Goal: Check status: Check status

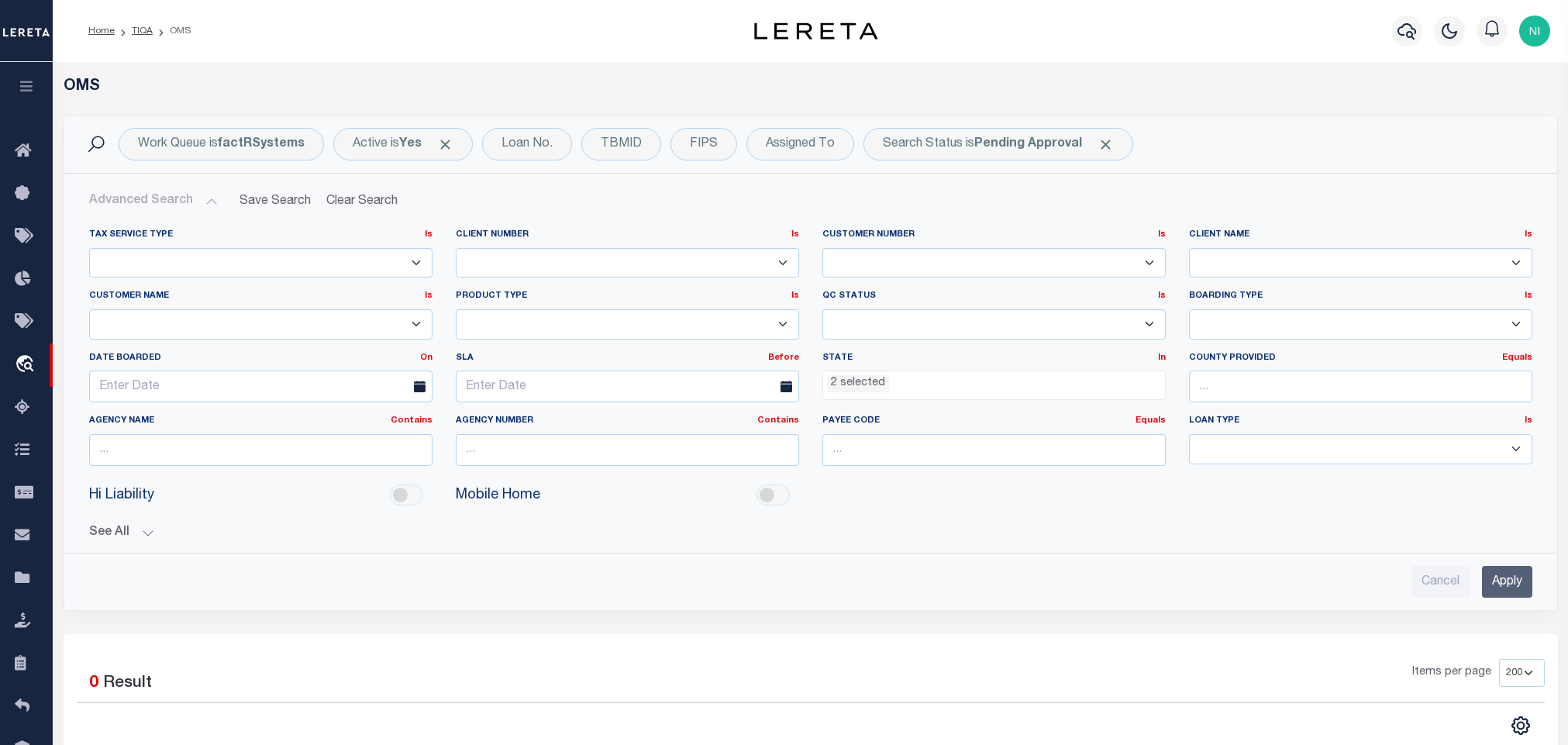
select select "NY"
select select "200"
click at [1056, 142] on b "Pending Approval" at bounding box center [1027, 144] width 108 height 13
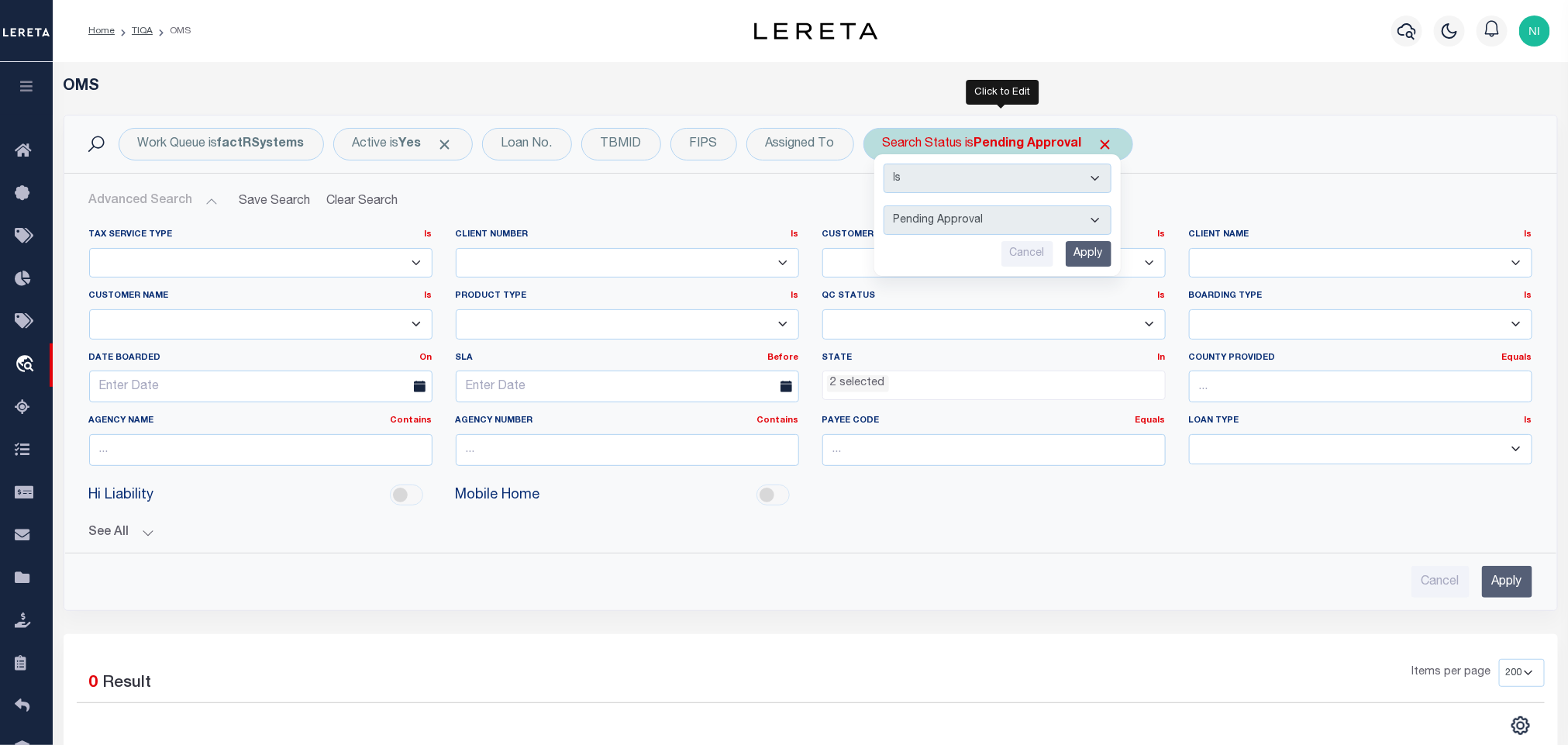
click at [1033, 222] on select "Automated Search Bad Parcel Complete Duplicate Parcel High Dollar Reporting In …" at bounding box center [997, 220] width 228 height 30
select select "IP"
click at [887, 207] on select "Automated Search Bad Parcel Complete Duplicate Parcel High Dollar Reporting In …" at bounding box center [997, 220] width 228 height 30
click at [1095, 251] on input "Apply" at bounding box center [1088, 254] width 46 height 25
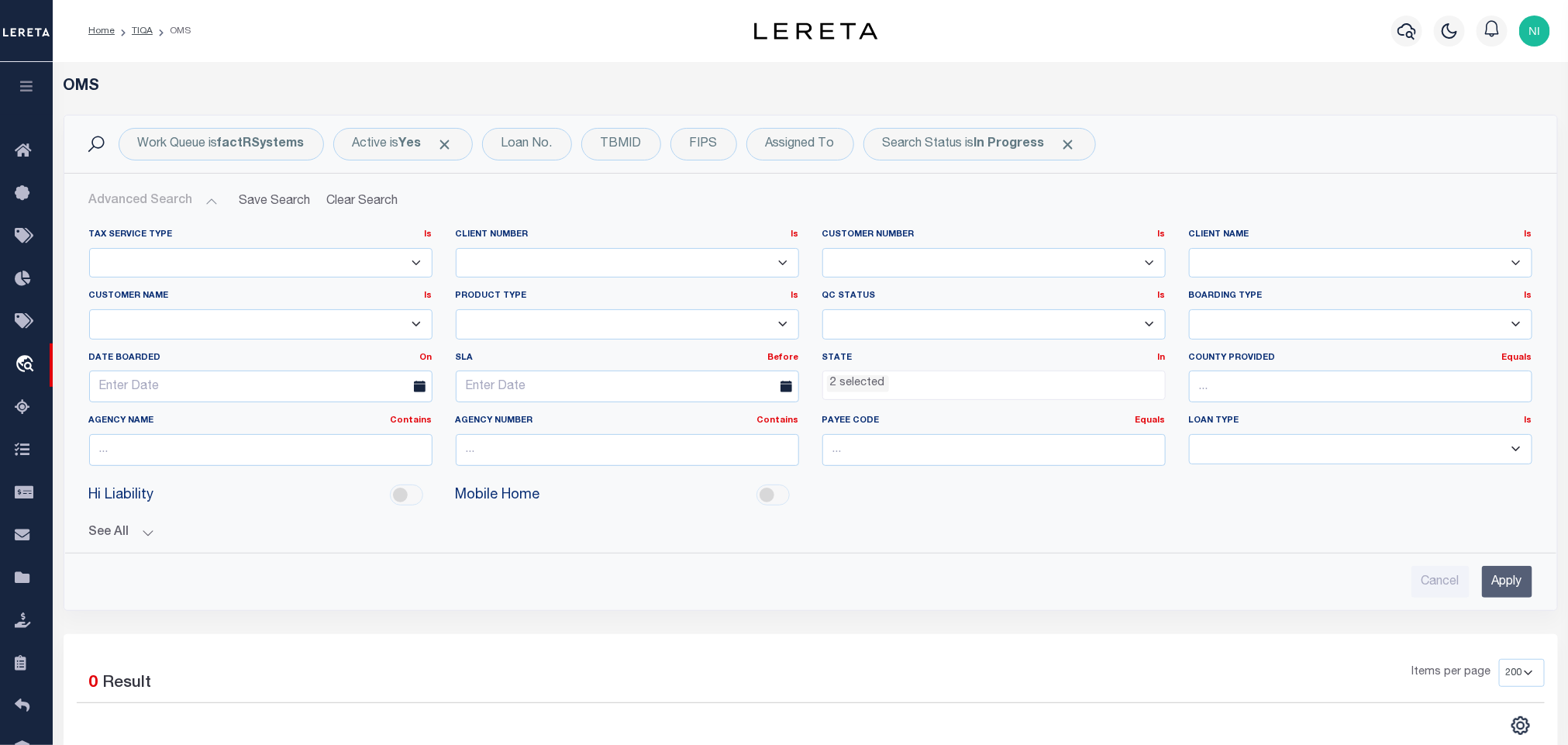
click at [970, 378] on ul "2 selected" at bounding box center [994, 381] width 342 height 21
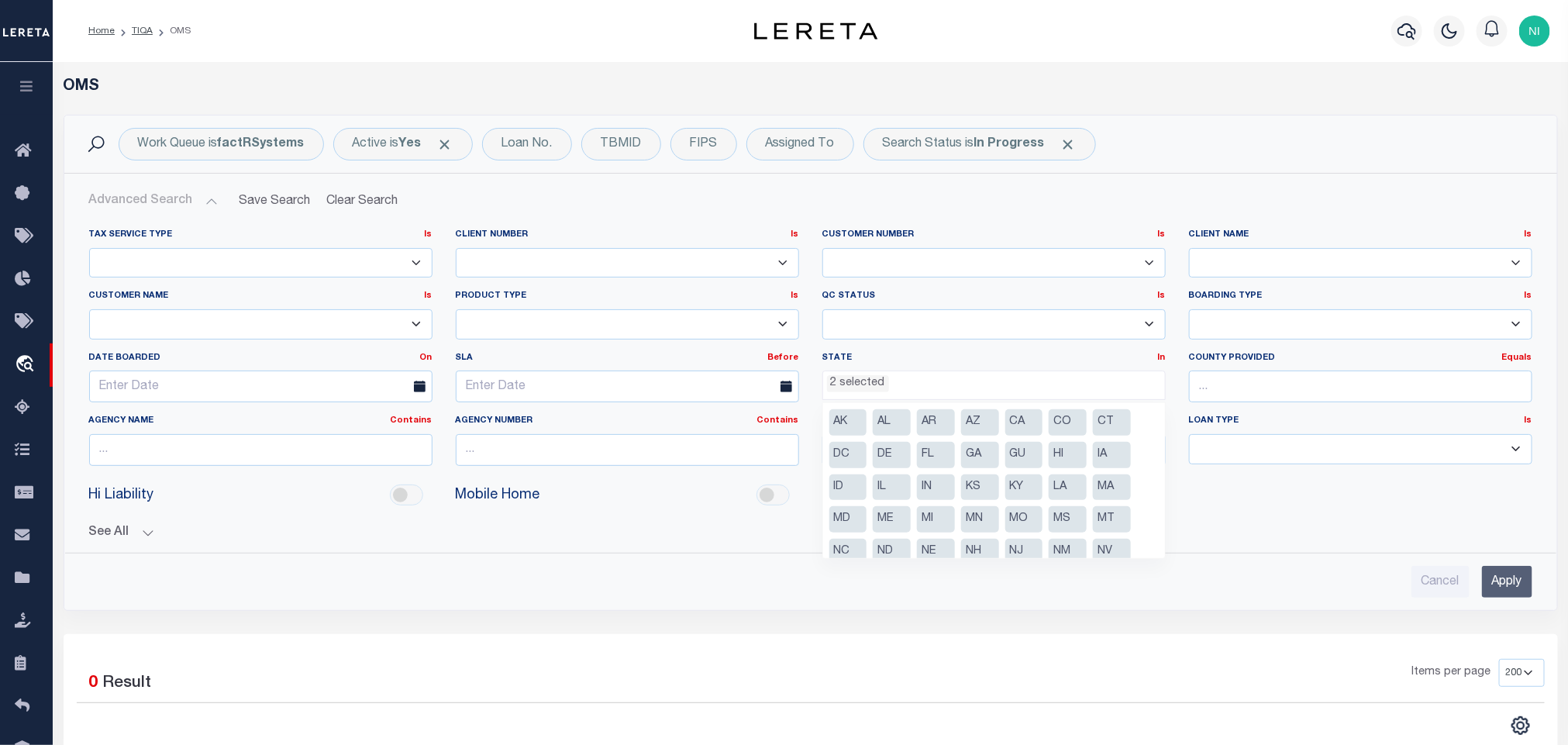
scroll to position [47, 0]
click at [1020, 540] on li "PA" at bounding box center [1024, 538] width 38 height 26
click at [837, 531] on li "NY" at bounding box center [847, 538] width 38 height 26
select select
click at [1497, 579] on input "Apply" at bounding box center [1506, 582] width 50 height 32
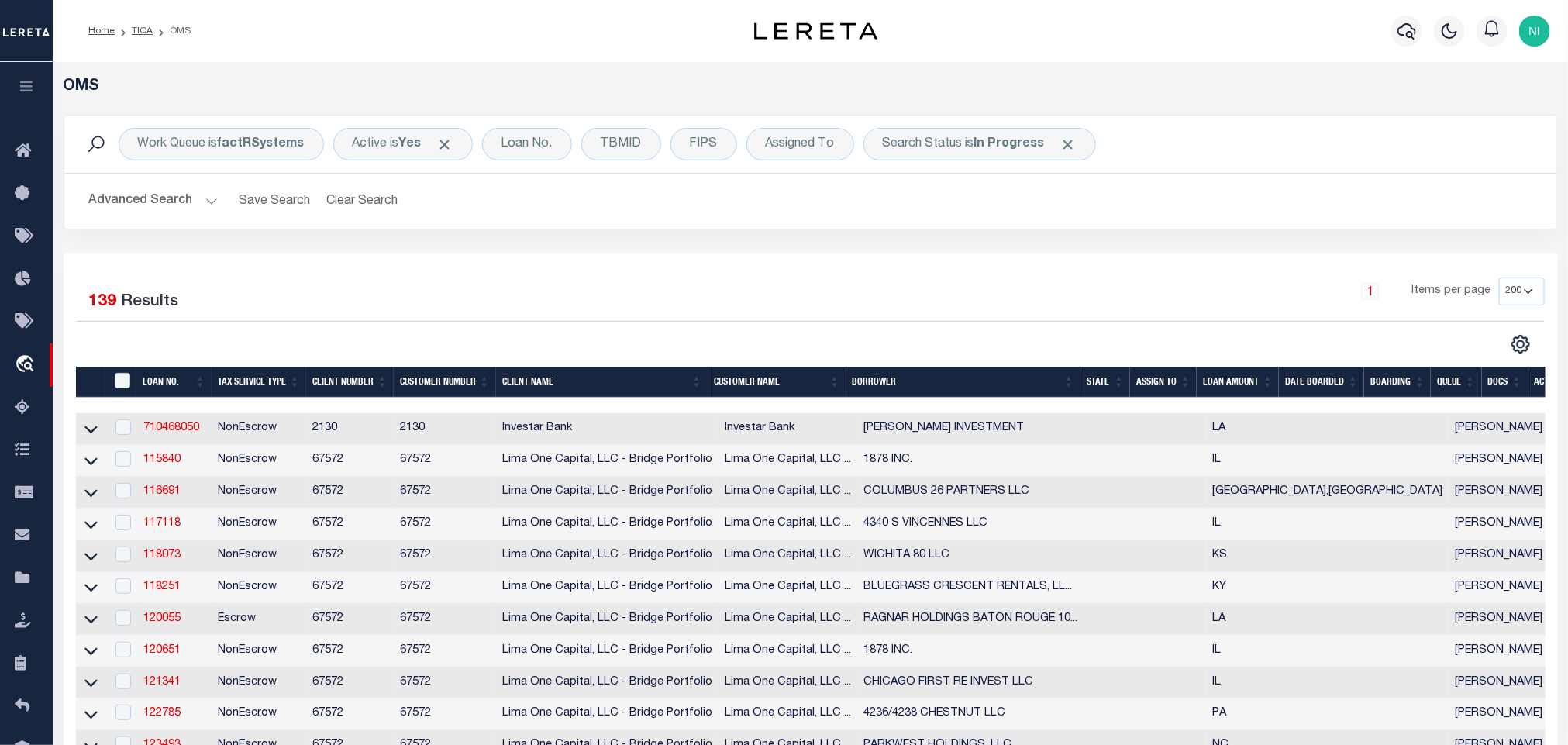
click at [207, 205] on button "Advanced Search" at bounding box center [153, 201] width 129 height 30
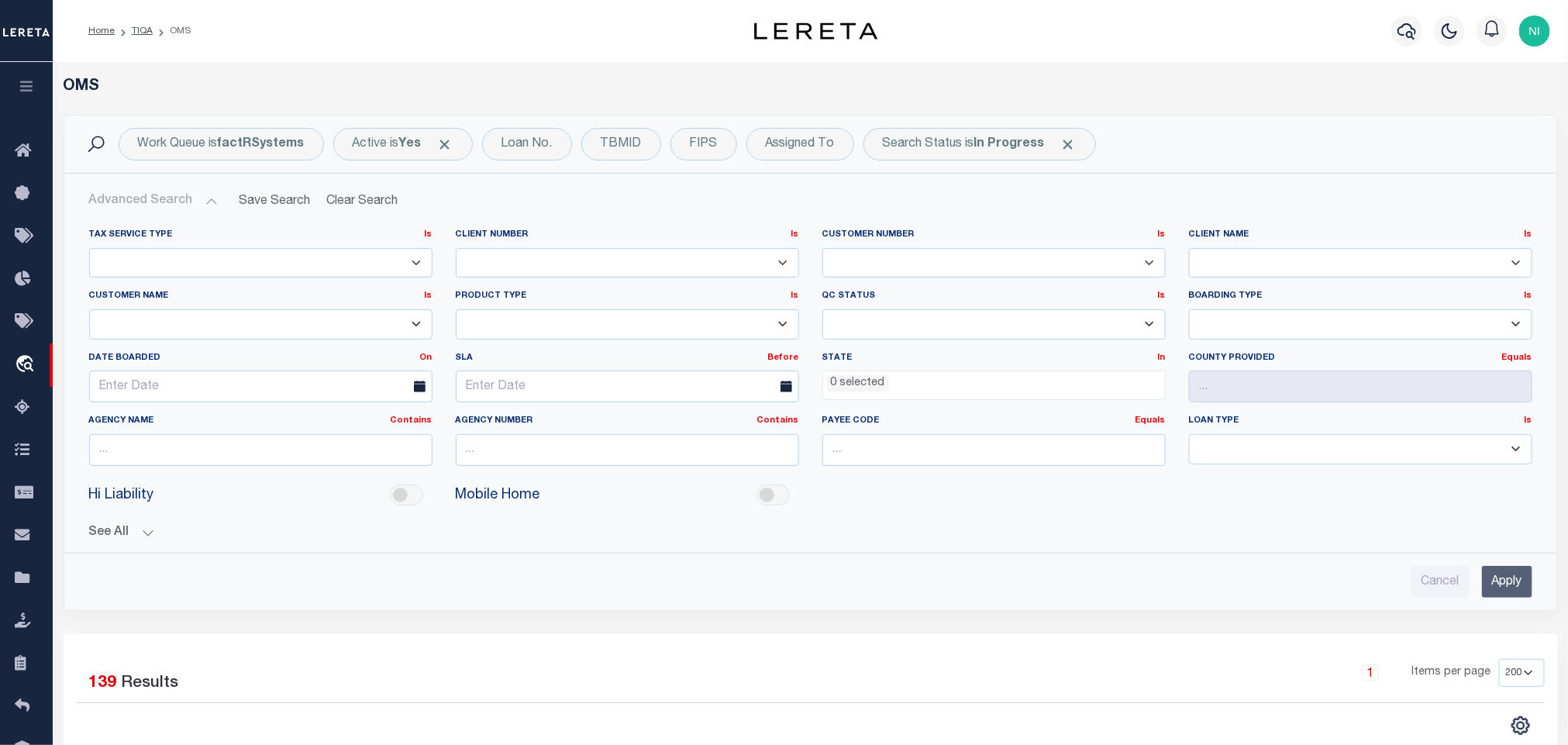
click at [206, 314] on select "Accumatch - Refunds ACM CGS IV-B-B LN LLC ACM CGS IV-B-B RE LLC ACM [US_STATE] …" at bounding box center [260, 324] width 343 height 30
select select "Lima One Capital, LLC"
click at [89, 311] on select "Accumatch - Refunds ACM CGS IV-B-B LN LLC ACM CGS IV-B-B RE LLC ACM [US_STATE] …" at bounding box center [260, 324] width 343 height 30
click at [1502, 577] on input "Apply" at bounding box center [1506, 582] width 50 height 32
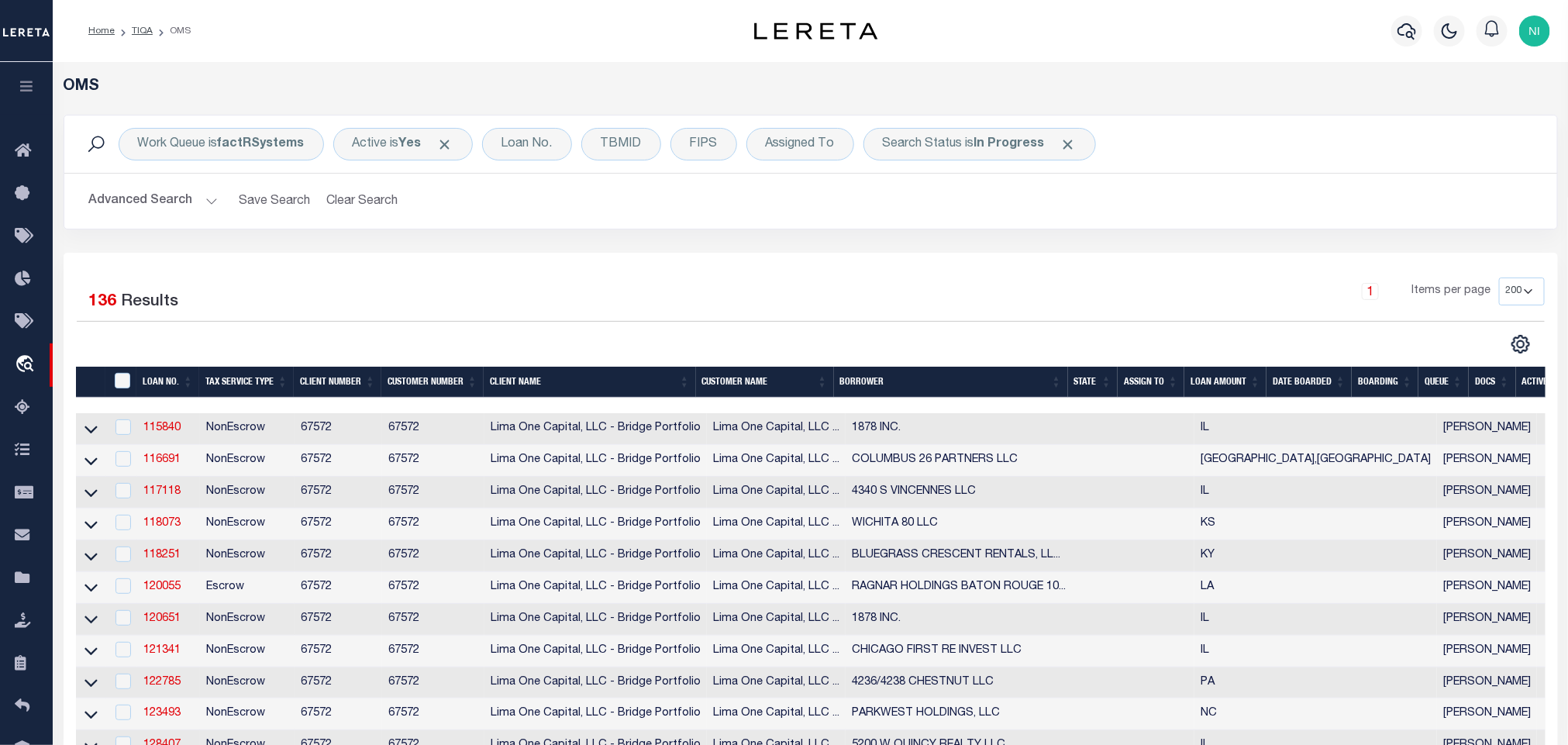
click at [715, 298] on div "1 Items per page 10 25 50 100 200" at bounding box center [997, 298] width 1095 height 41
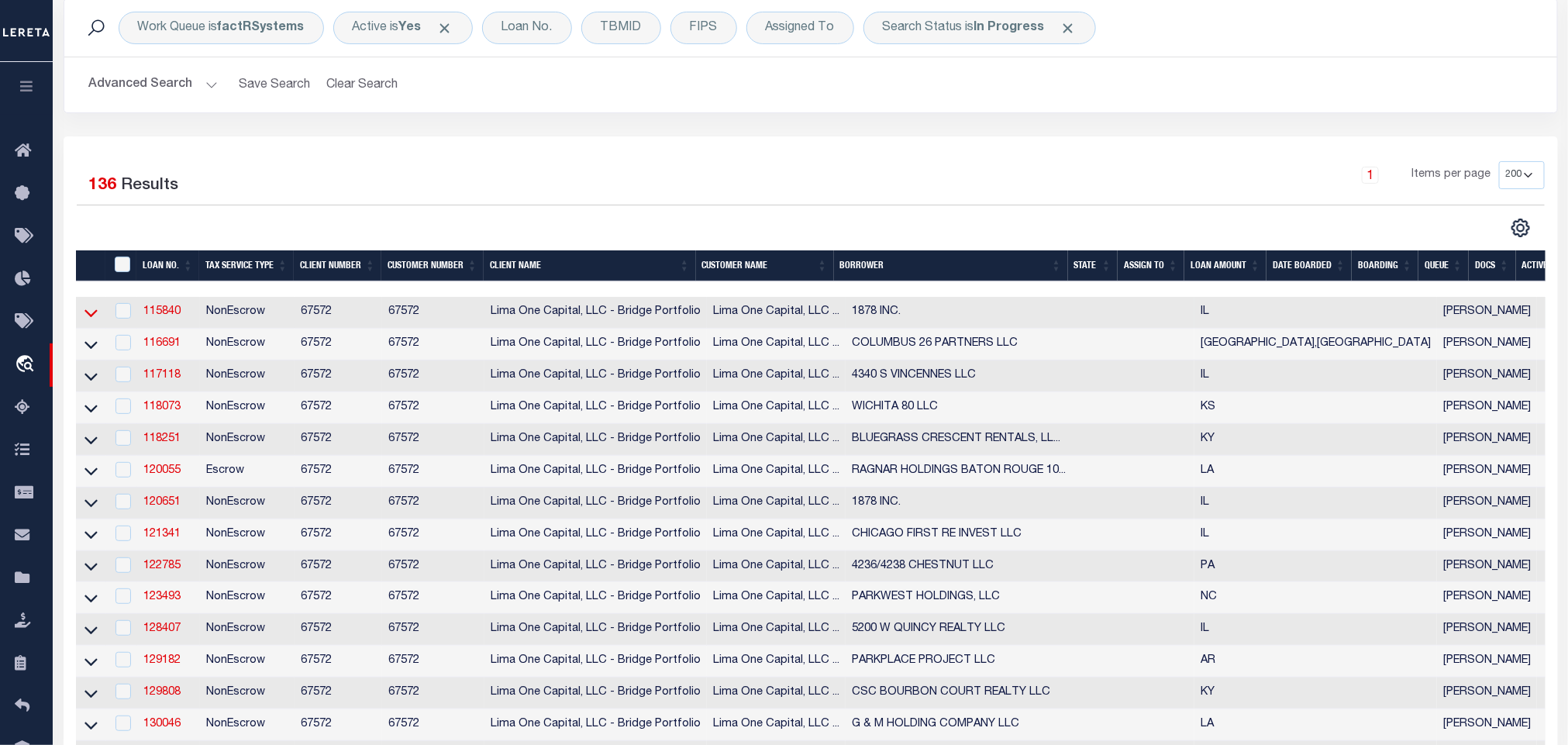
click at [87, 317] on icon at bounding box center [91, 313] width 14 height 8
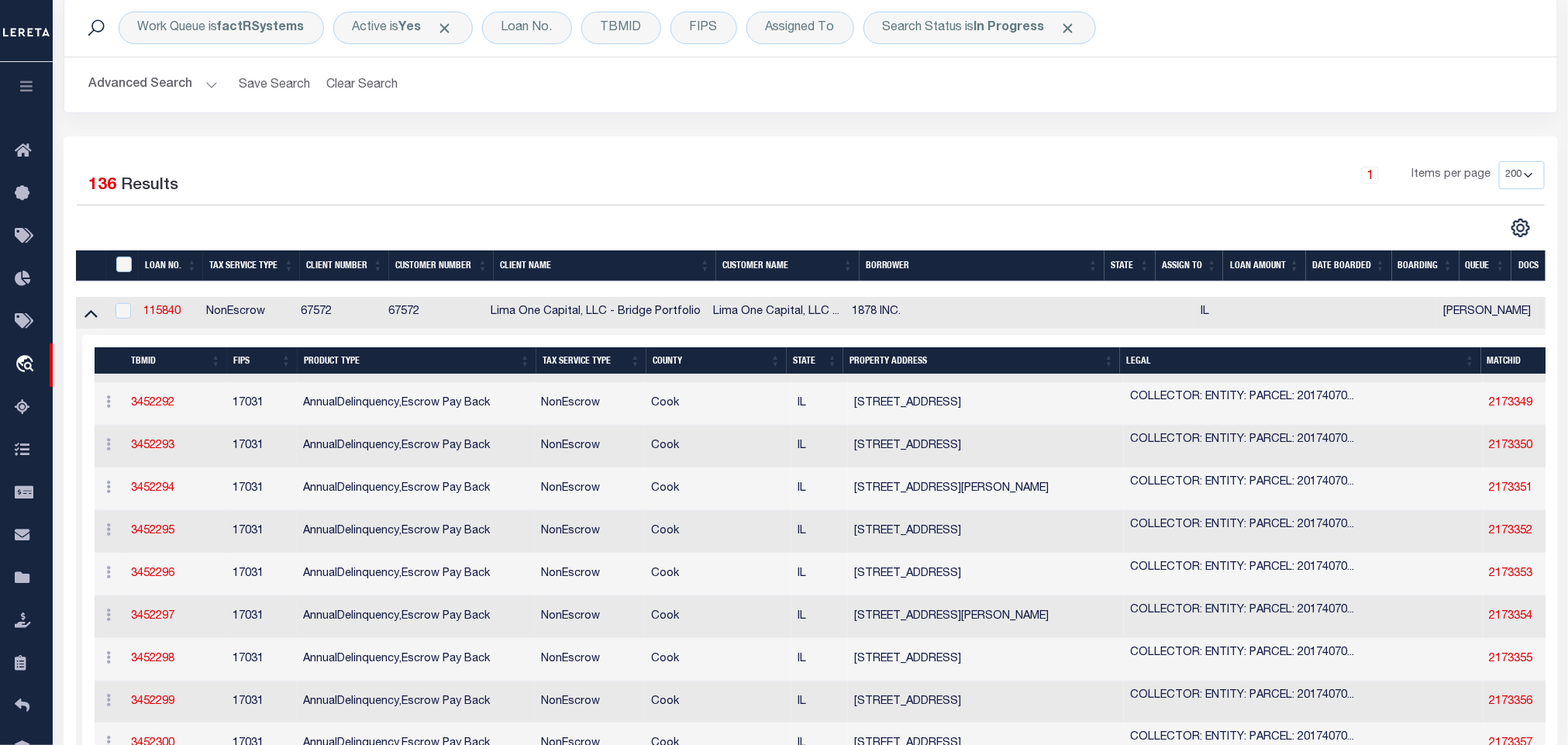
scroll to position [1162, 0]
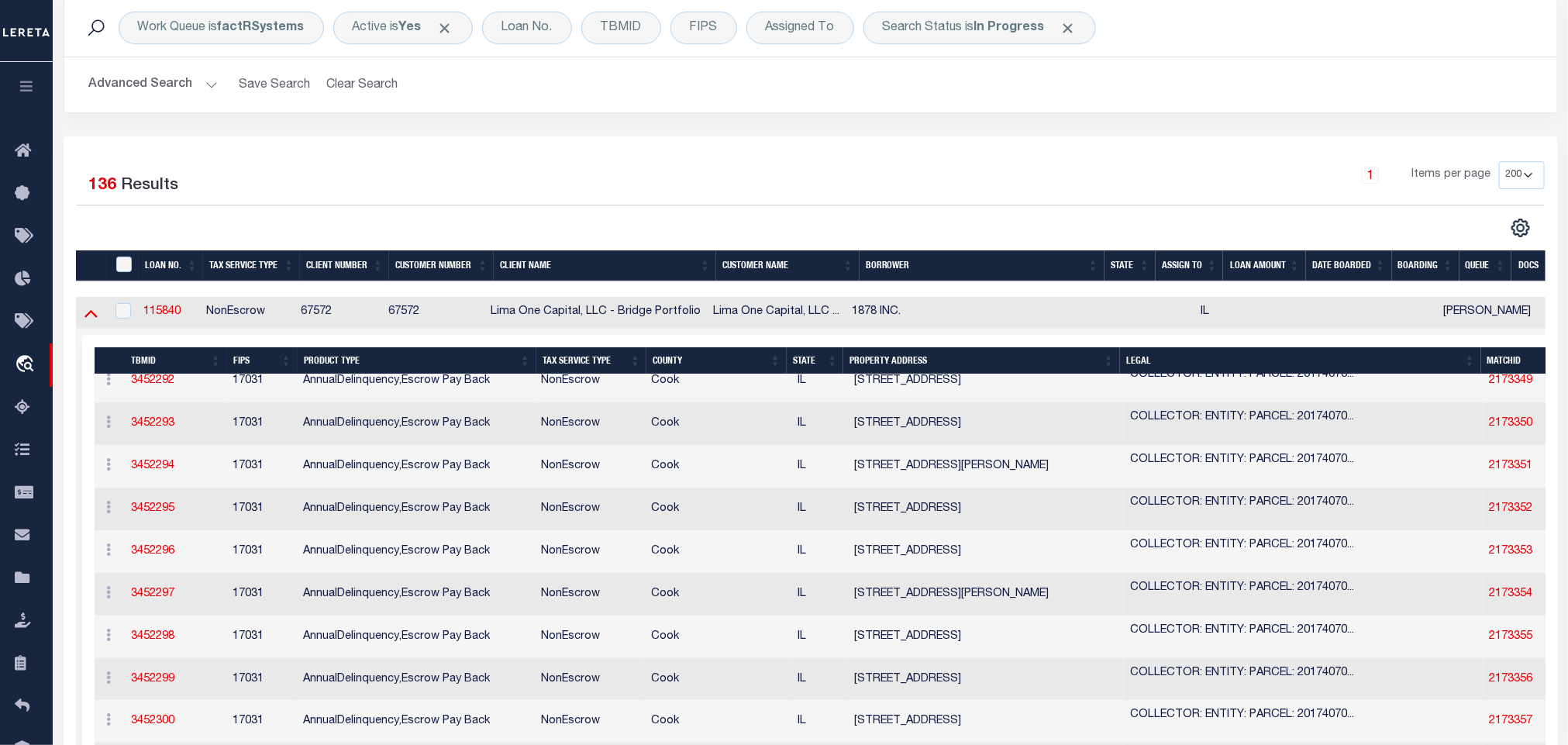
click at [93, 317] on icon at bounding box center [91, 313] width 14 height 8
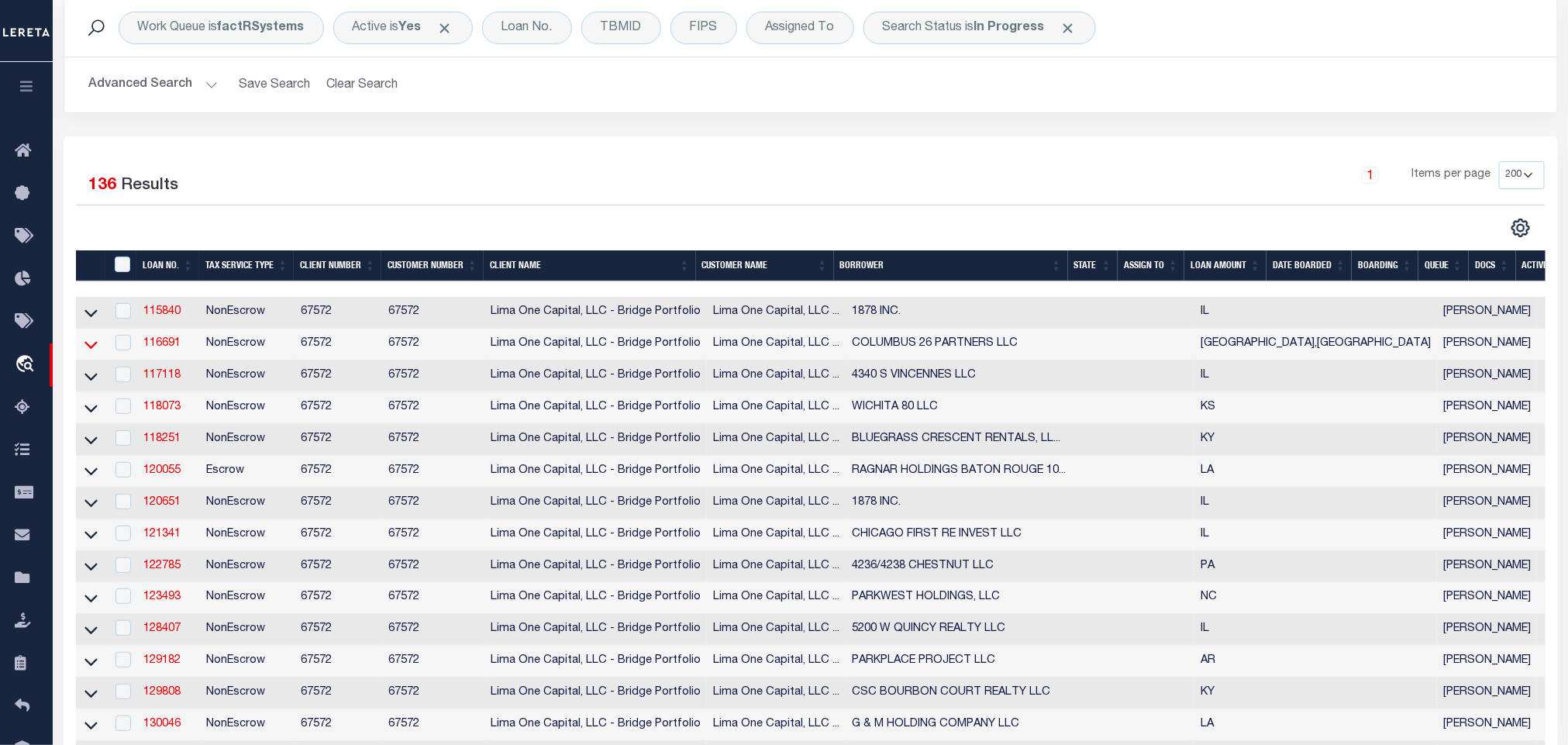
click at [87, 346] on icon at bounding box center [91, 344] width 14 height 16
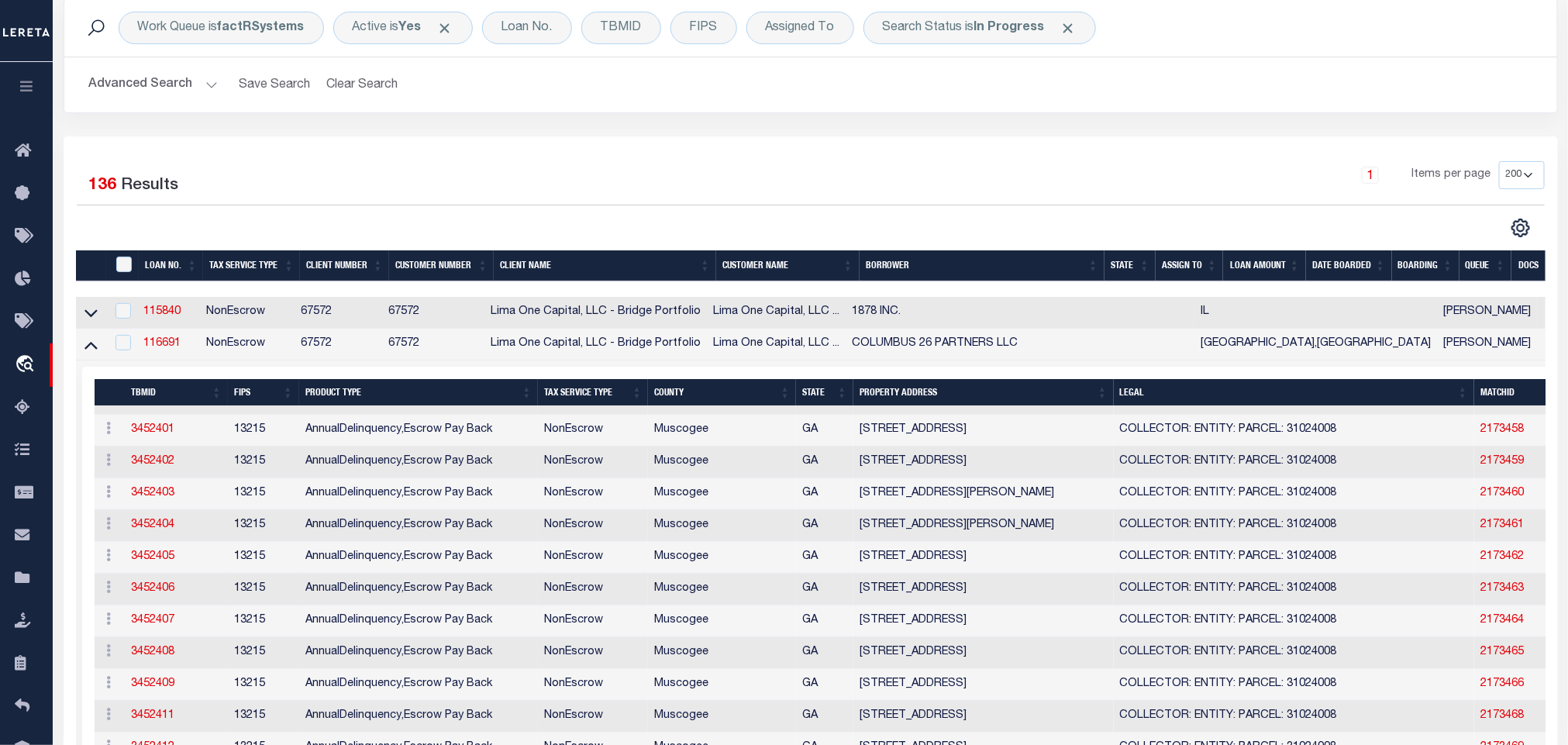
scroll to position [0, 0]
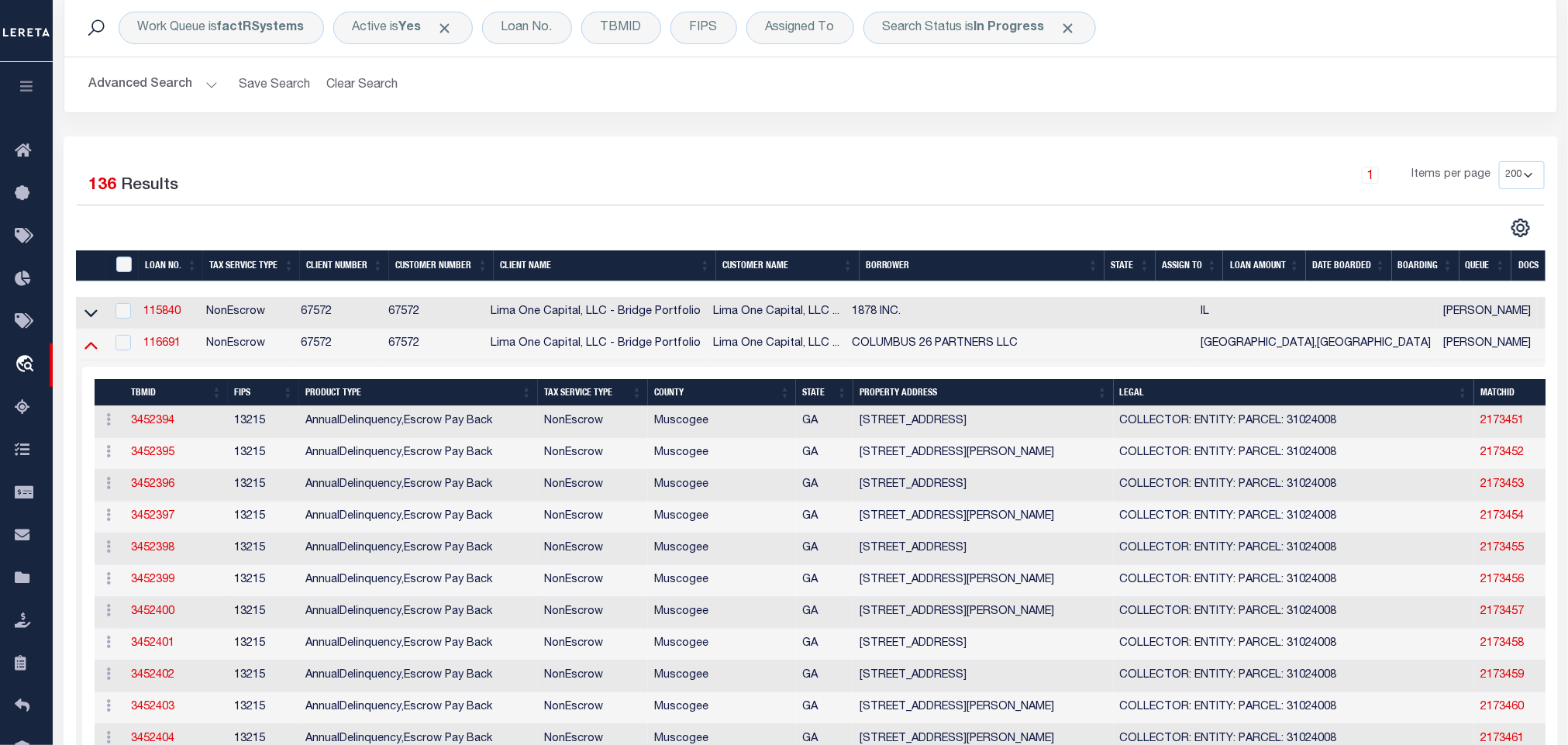
click at [88, 350] on icon at bounding box center [91, 345] width 14 height 8
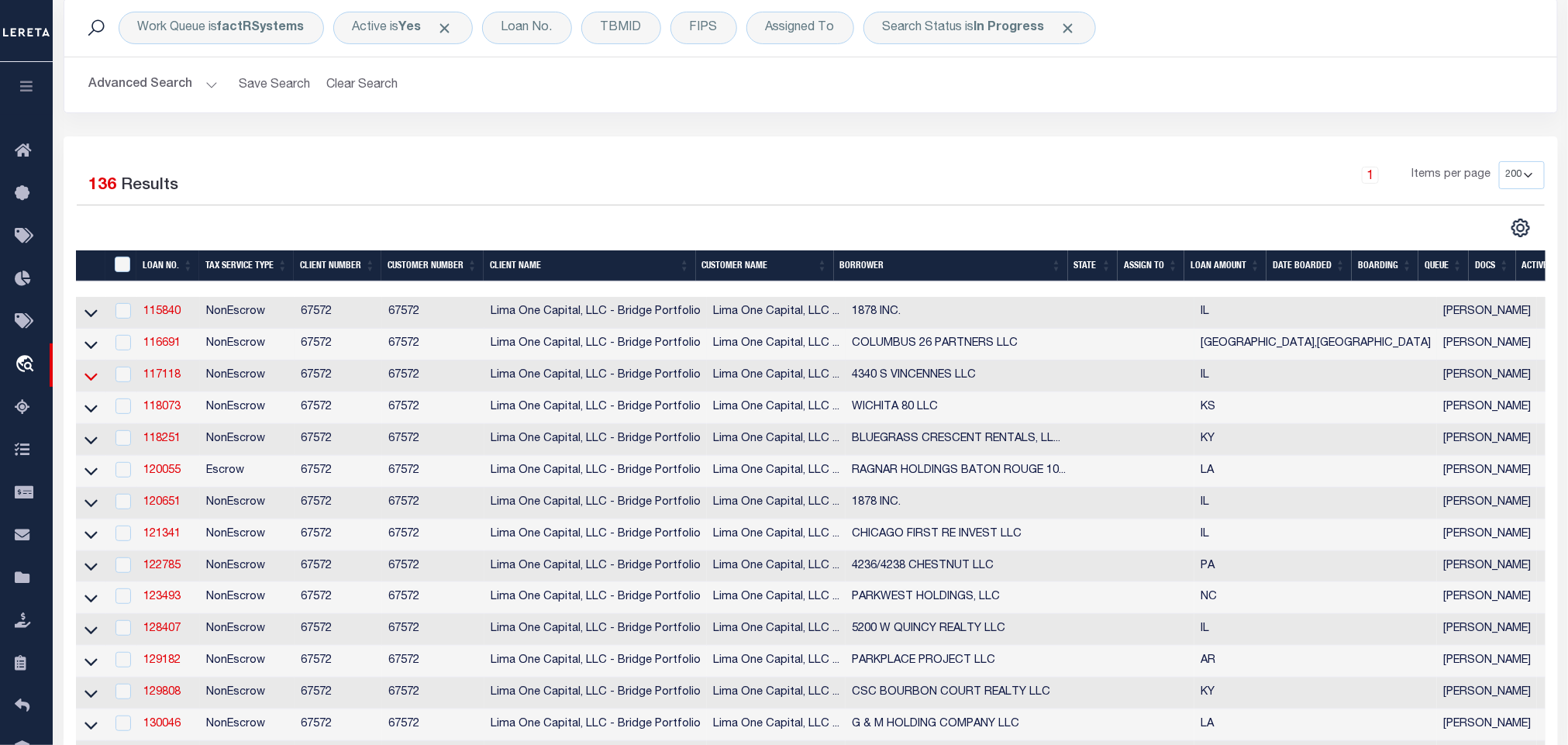
click at [87, 380] on icon at bounding box center [91, 376] width 14 height 8
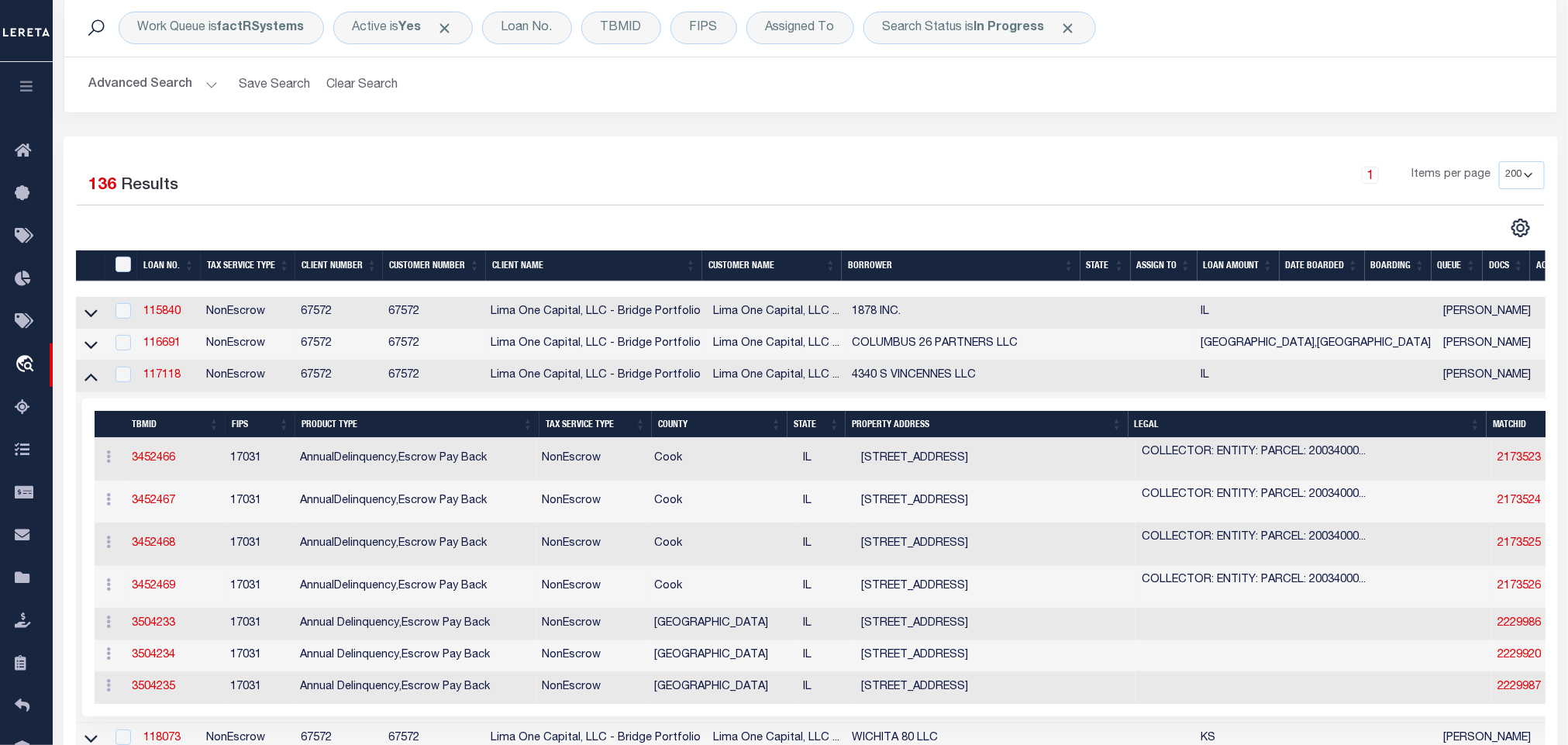
scroll to position [233, 0]
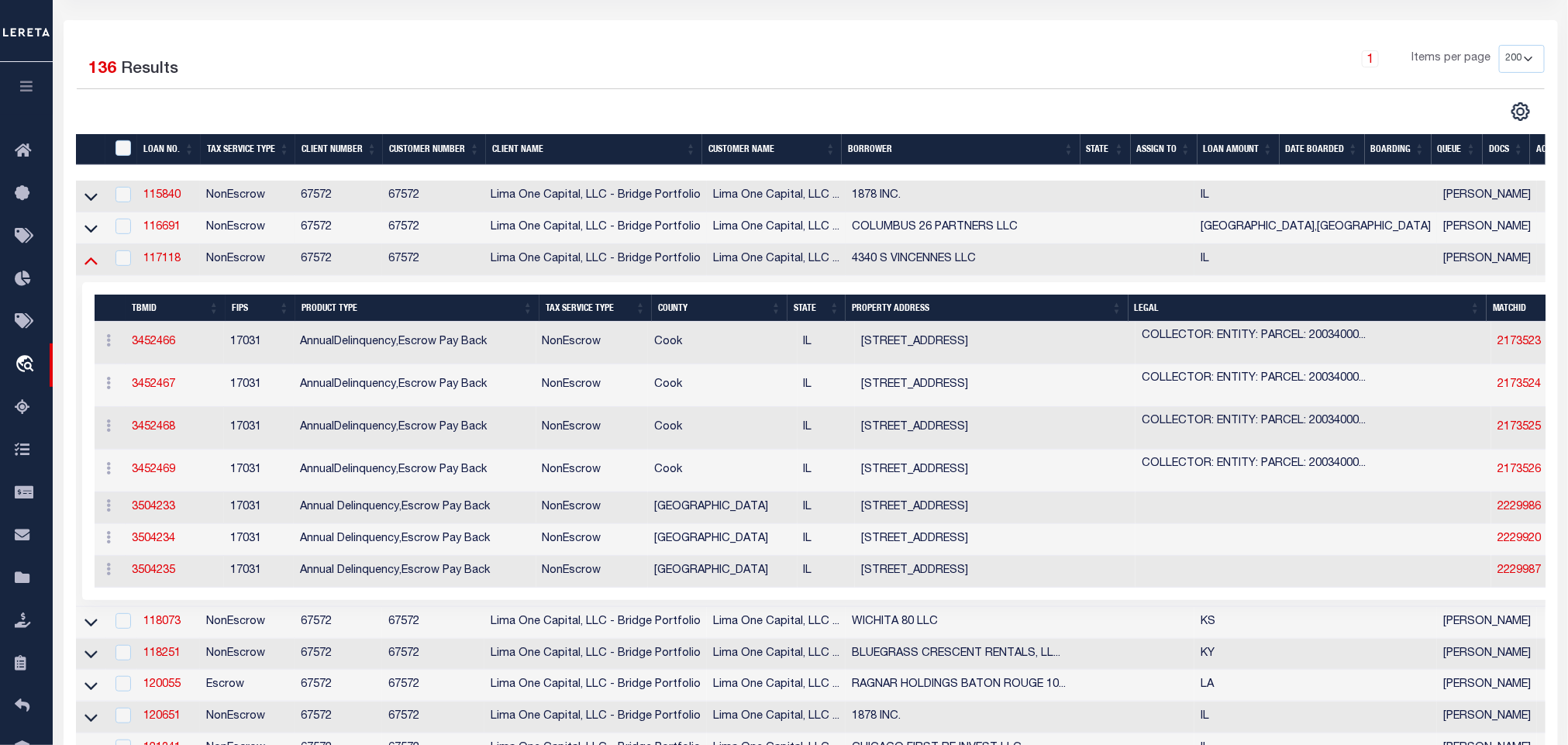
click at [87, 261] on icon at bounding box center [91, 259] width 14 height 16
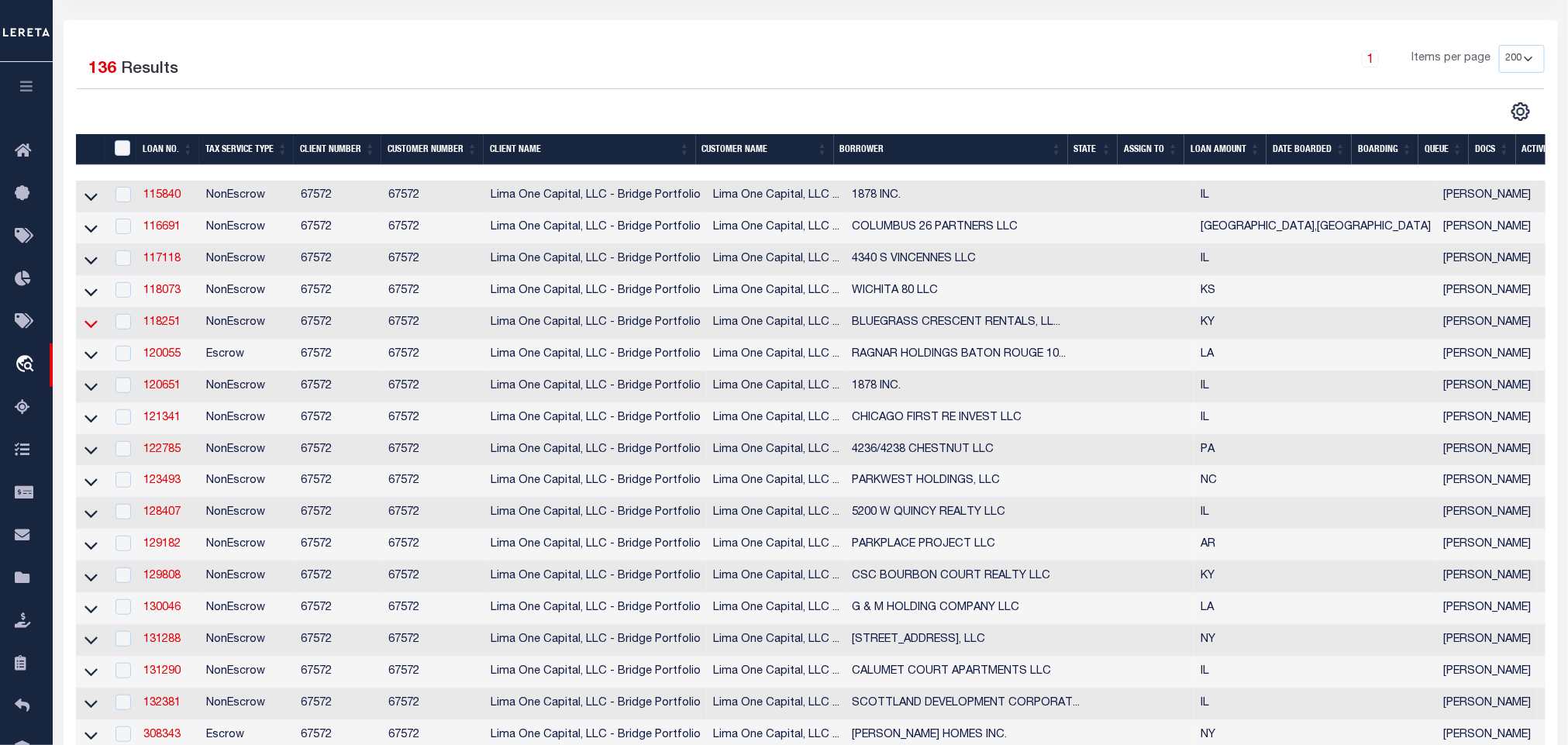
click at [91, 328] on icon at bounding box center [91, 323] width 14 height 8
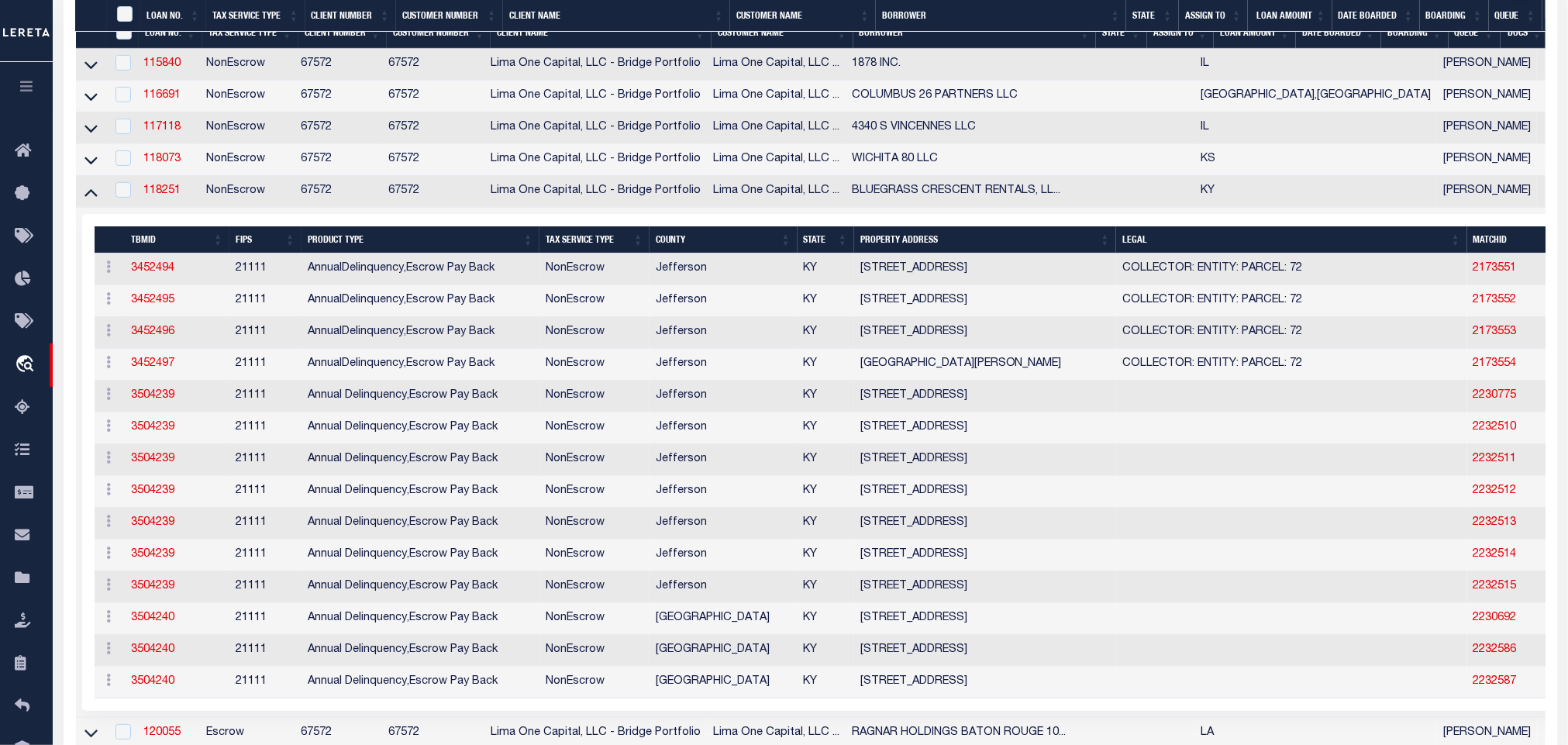
scroll to position [465, 0]
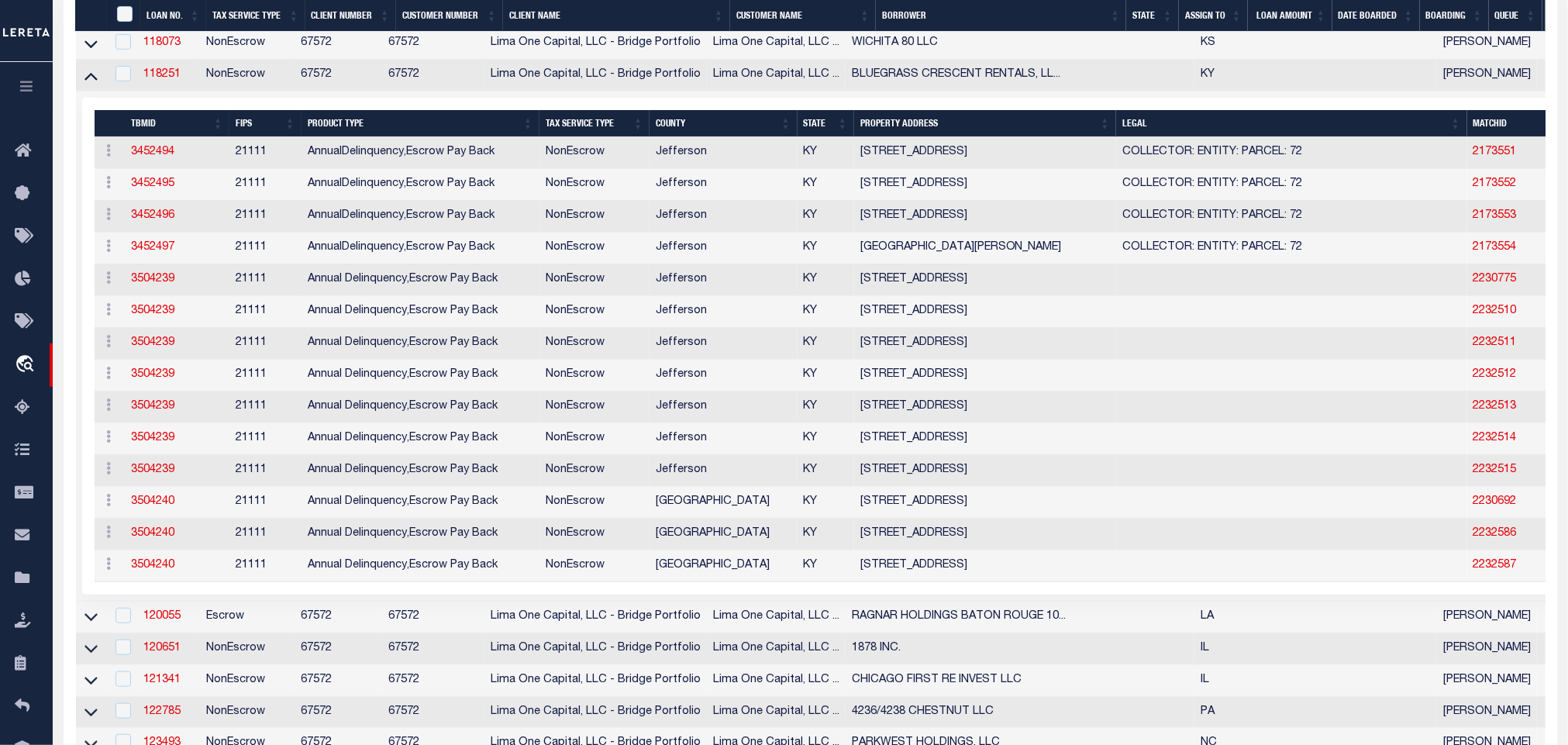
drag, startPoint x: 84, startPoint y: 80, endPoint x: 468, endPoint y: 330, distance: 458.2
click at [85, 80] on icon at bounding box center [91, 75] width 14 height 16
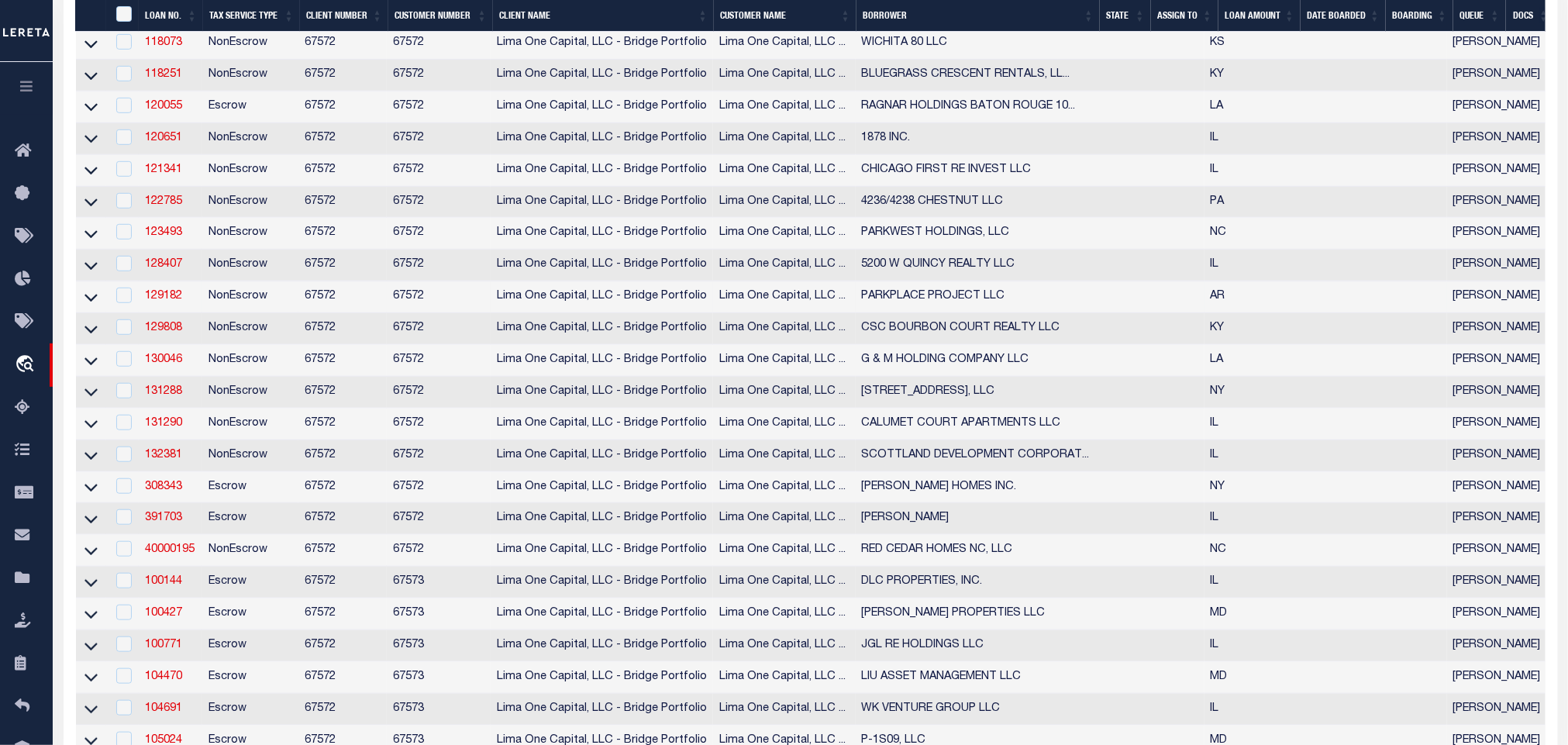
click at [91, 334] on icon at bounding box center [91, 328] width 14 height 8
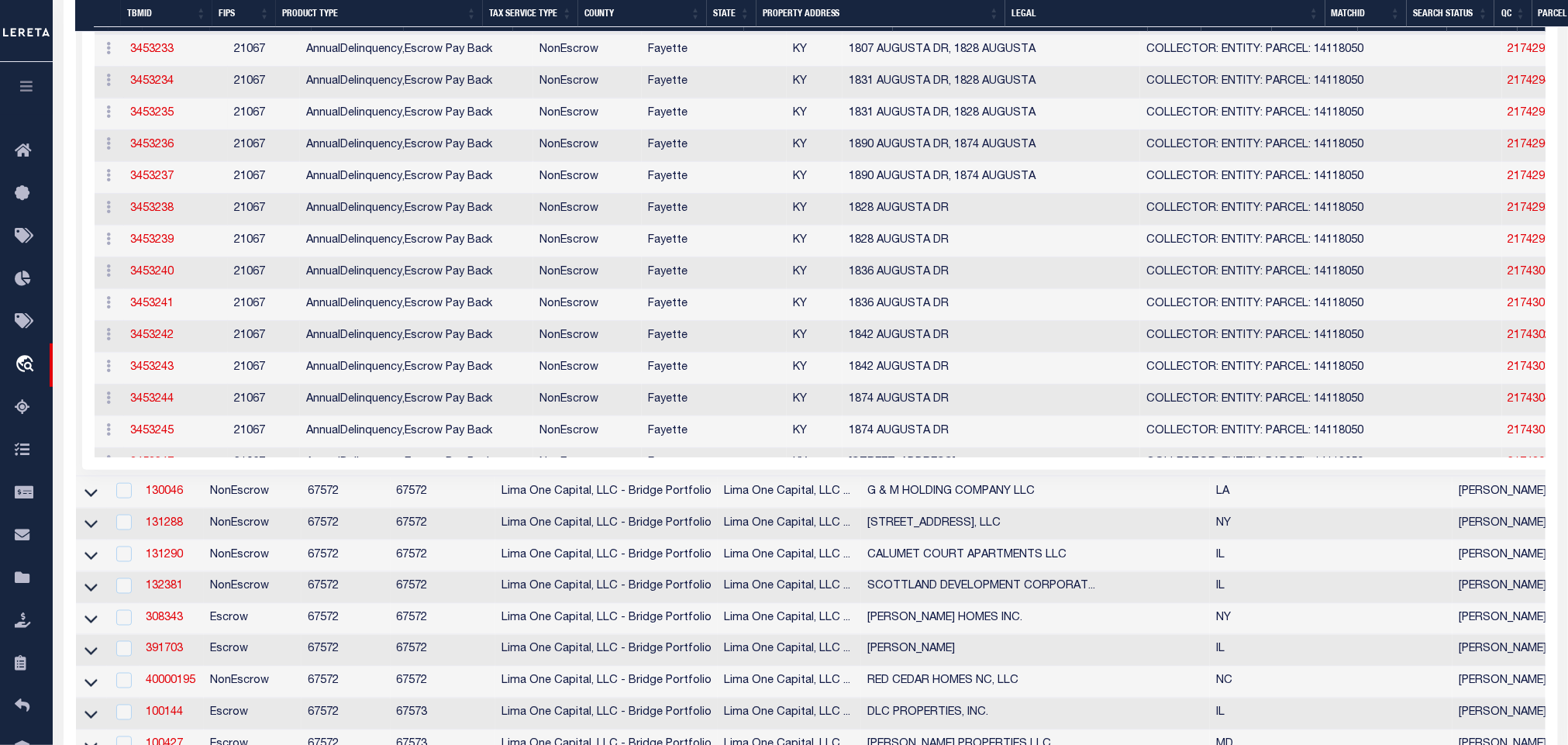
scroll to position [1162, 0]
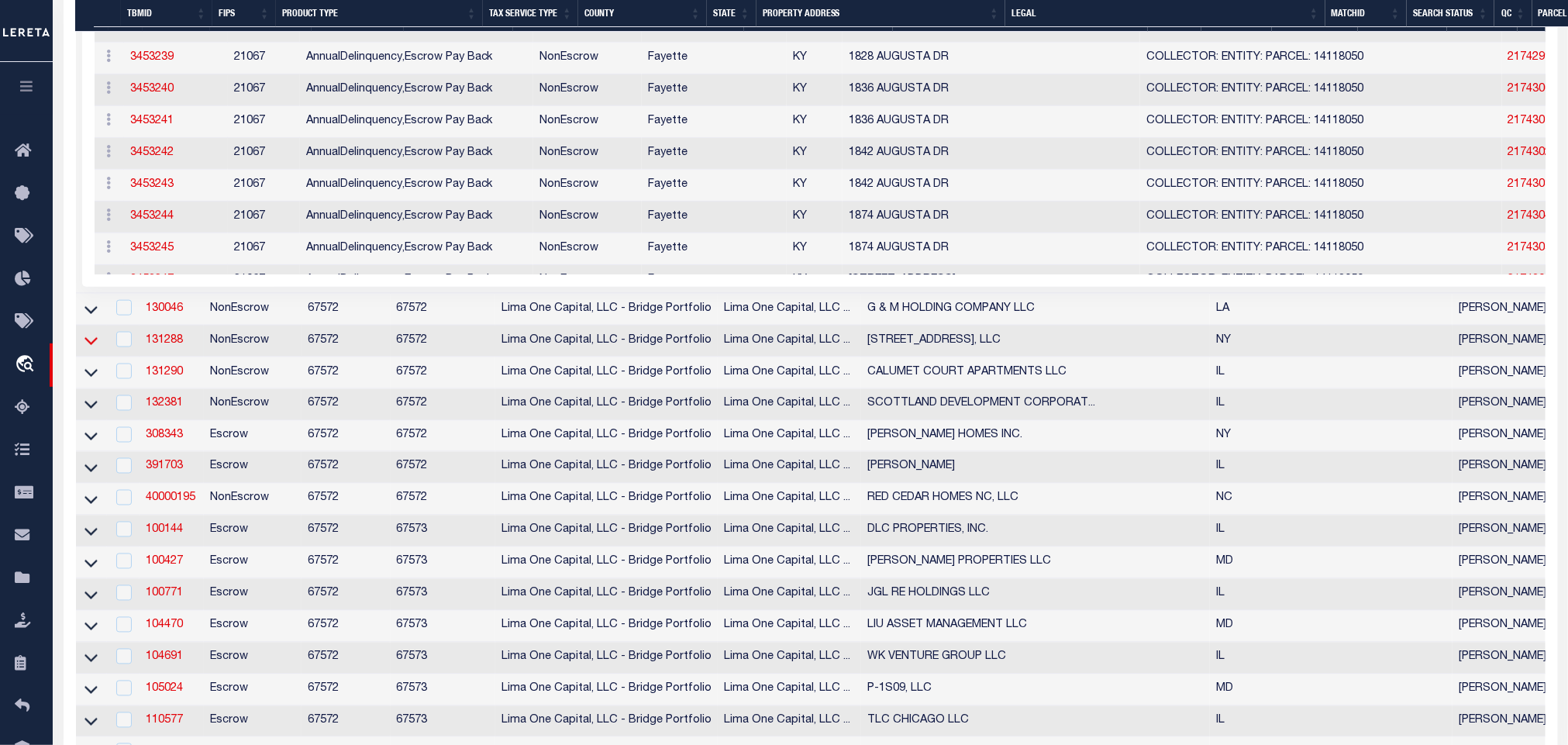
click at [91, 349] on icon at bounding box center [91, 340] width 14 height 16
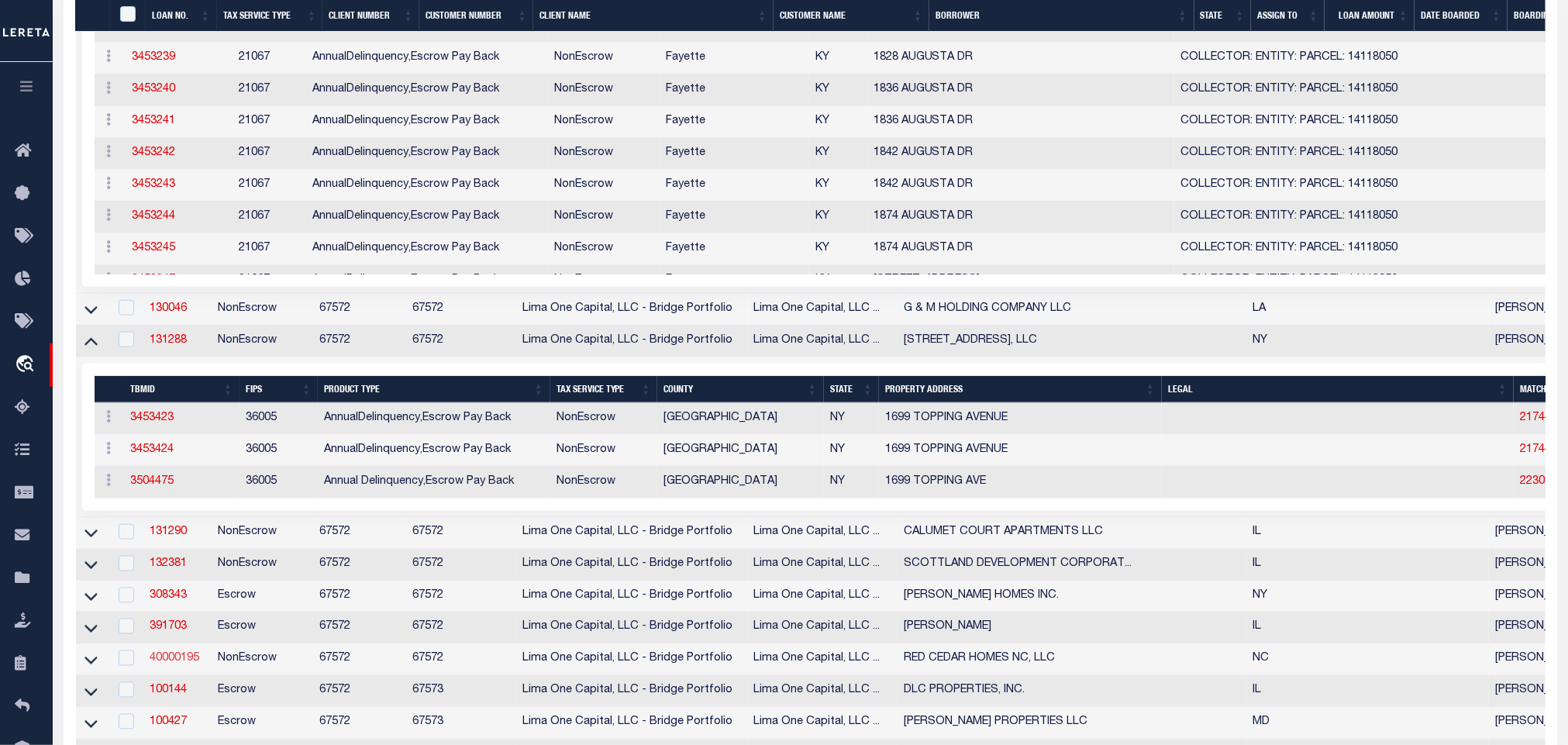
scroll to position [1511, 0]
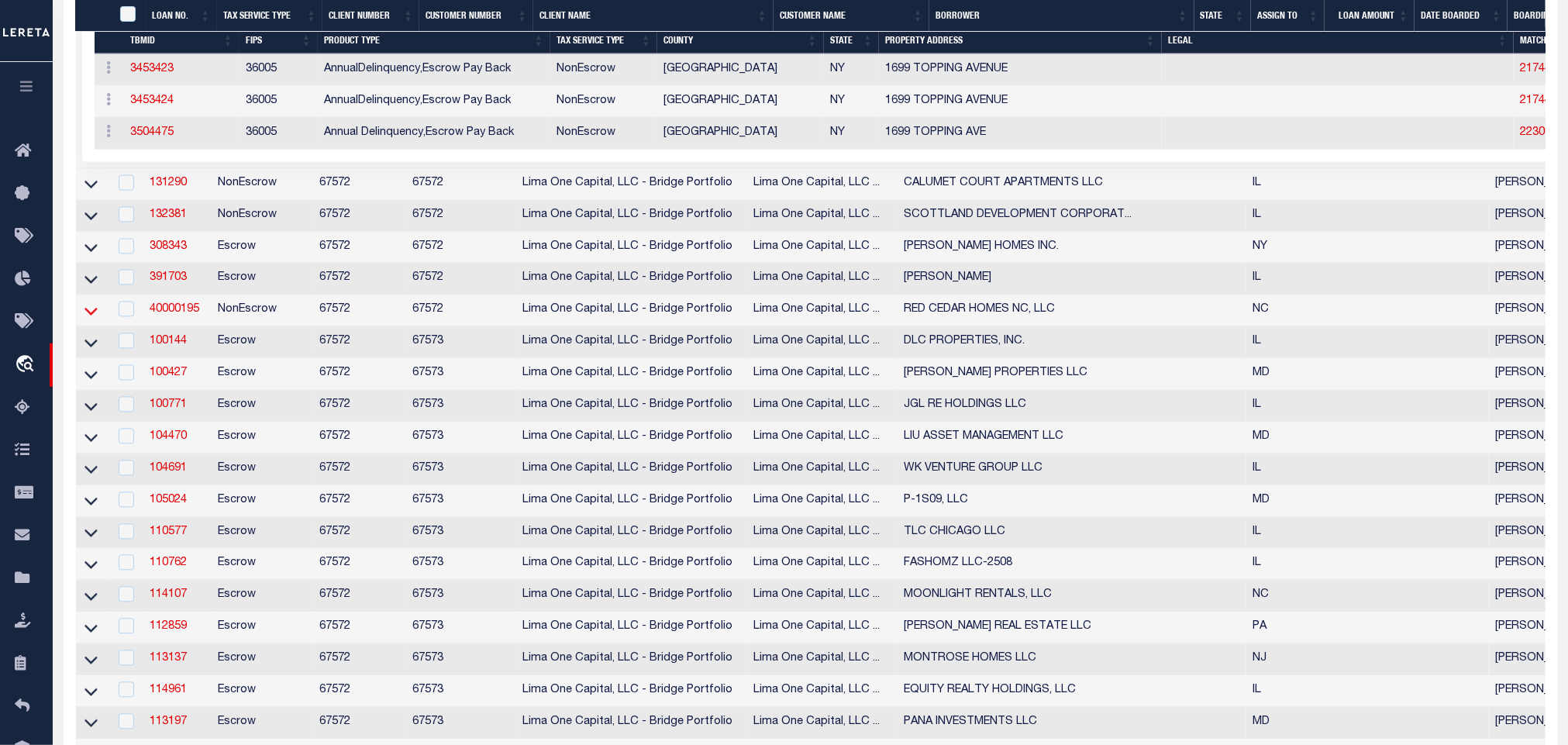
click at [86, 319] on icon at bounding box center [91, 311] width 14 height 16
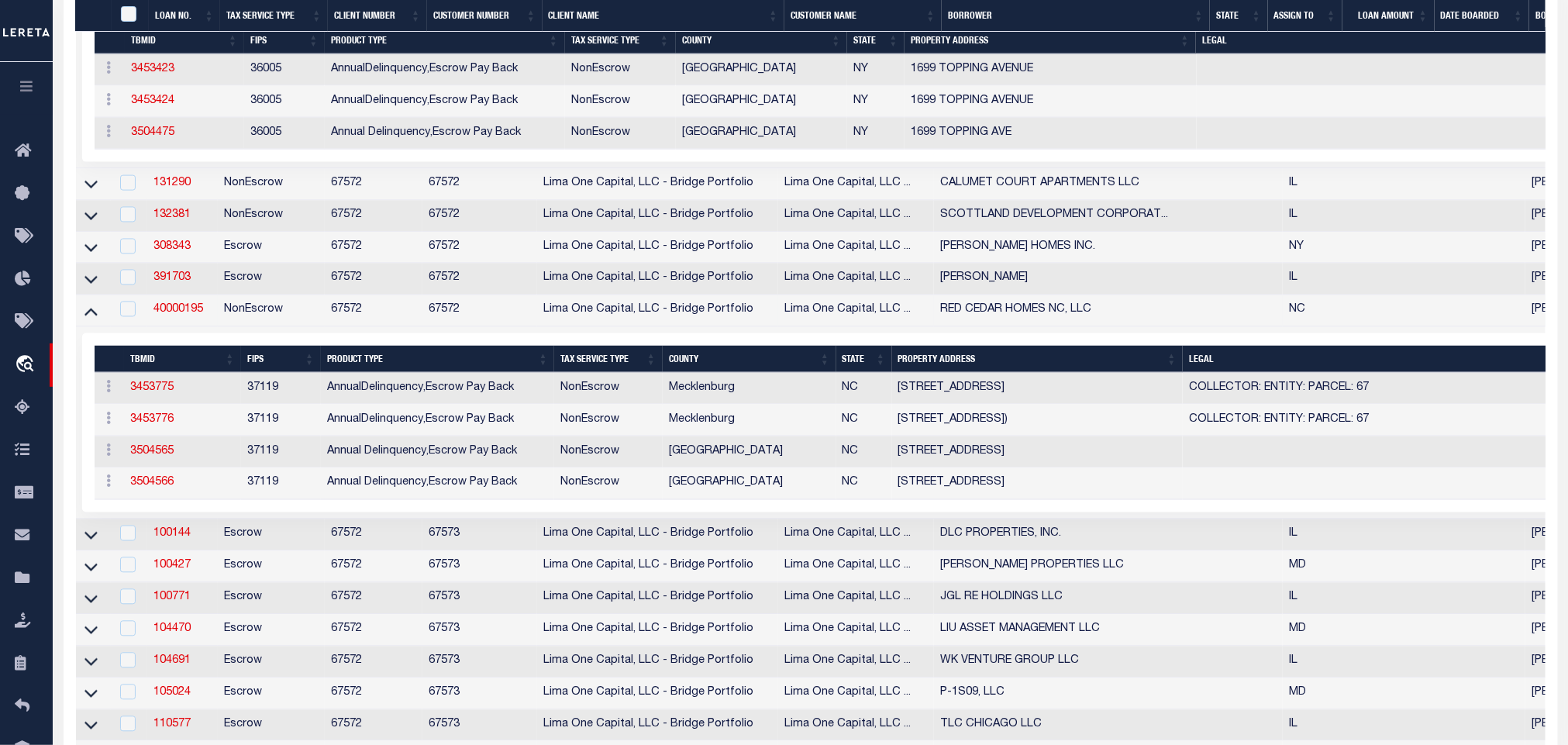
click at [82, 315] on link at bounding box center [91, 310] width 18 height 11
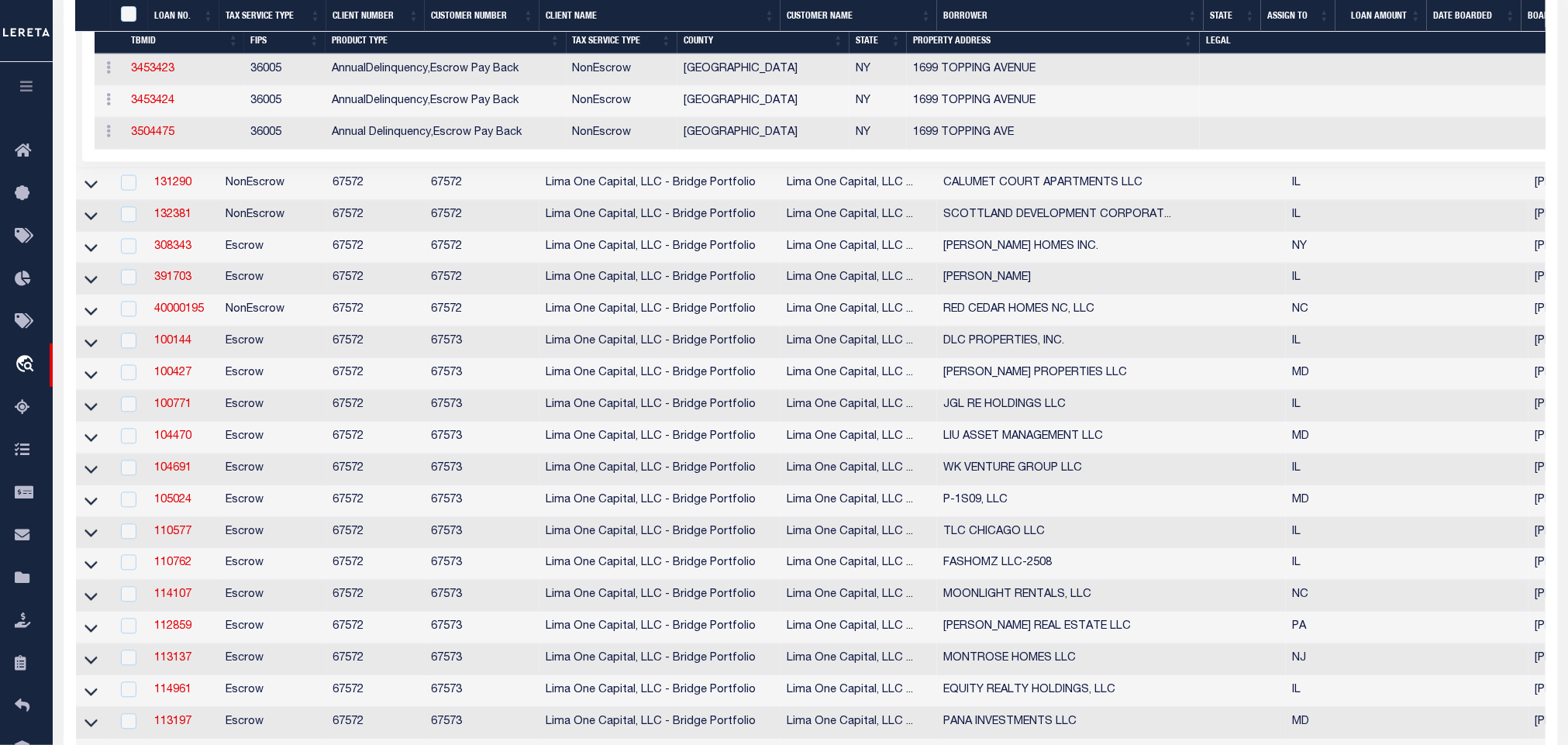
scroll to position [1743, 0]
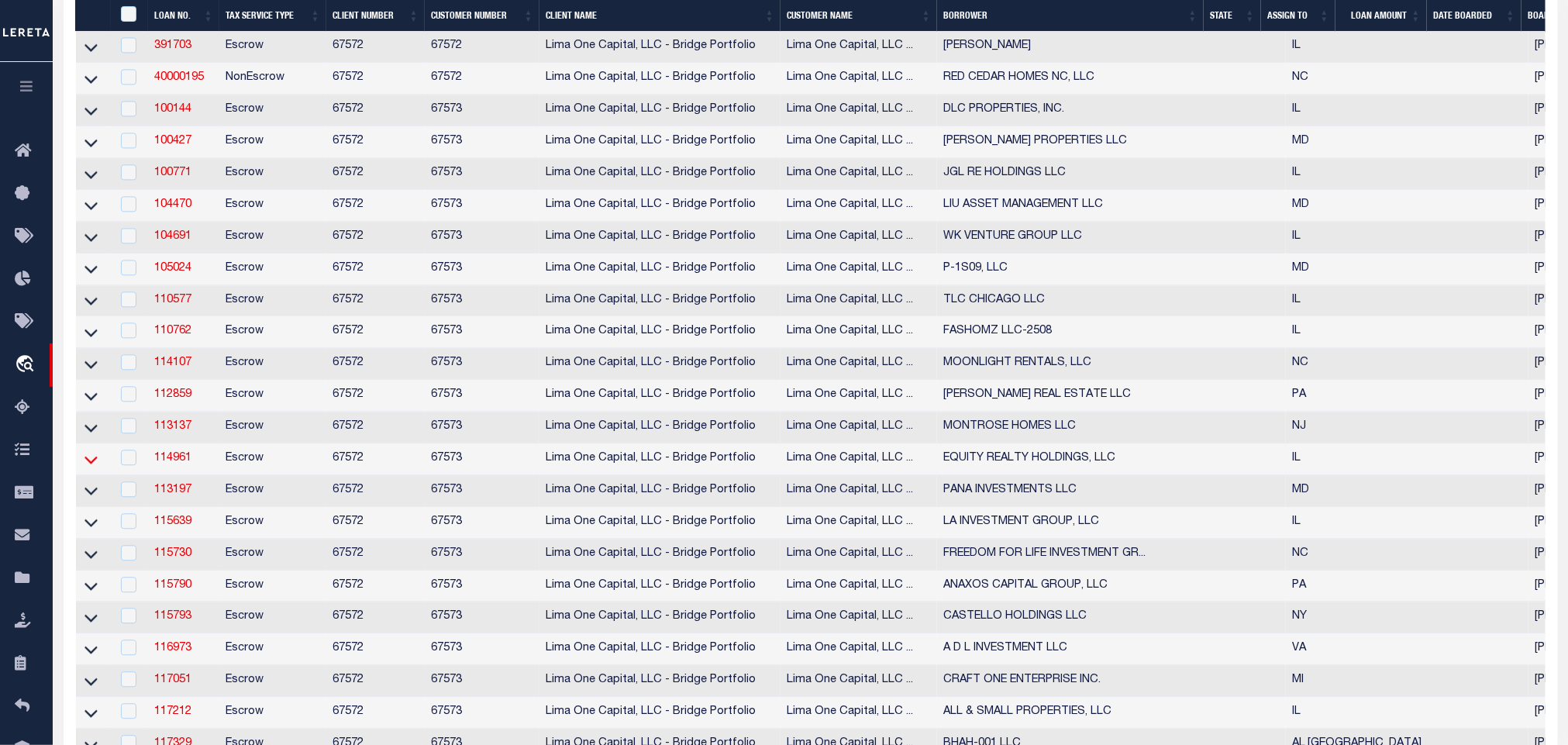
click at [85, 463] on icon at bounding box center [91, 459] width 14 height 8
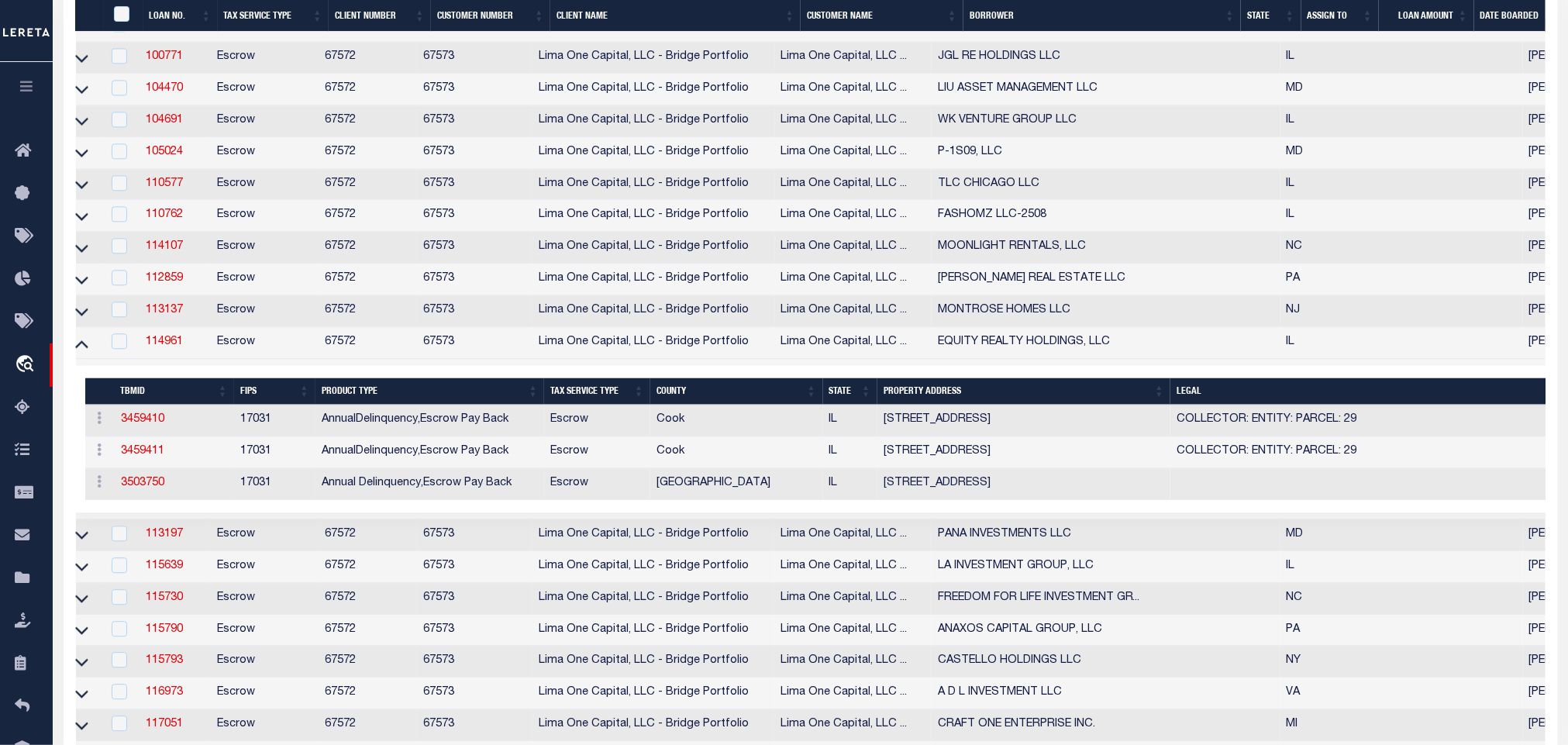
scroll to position [0, 40]
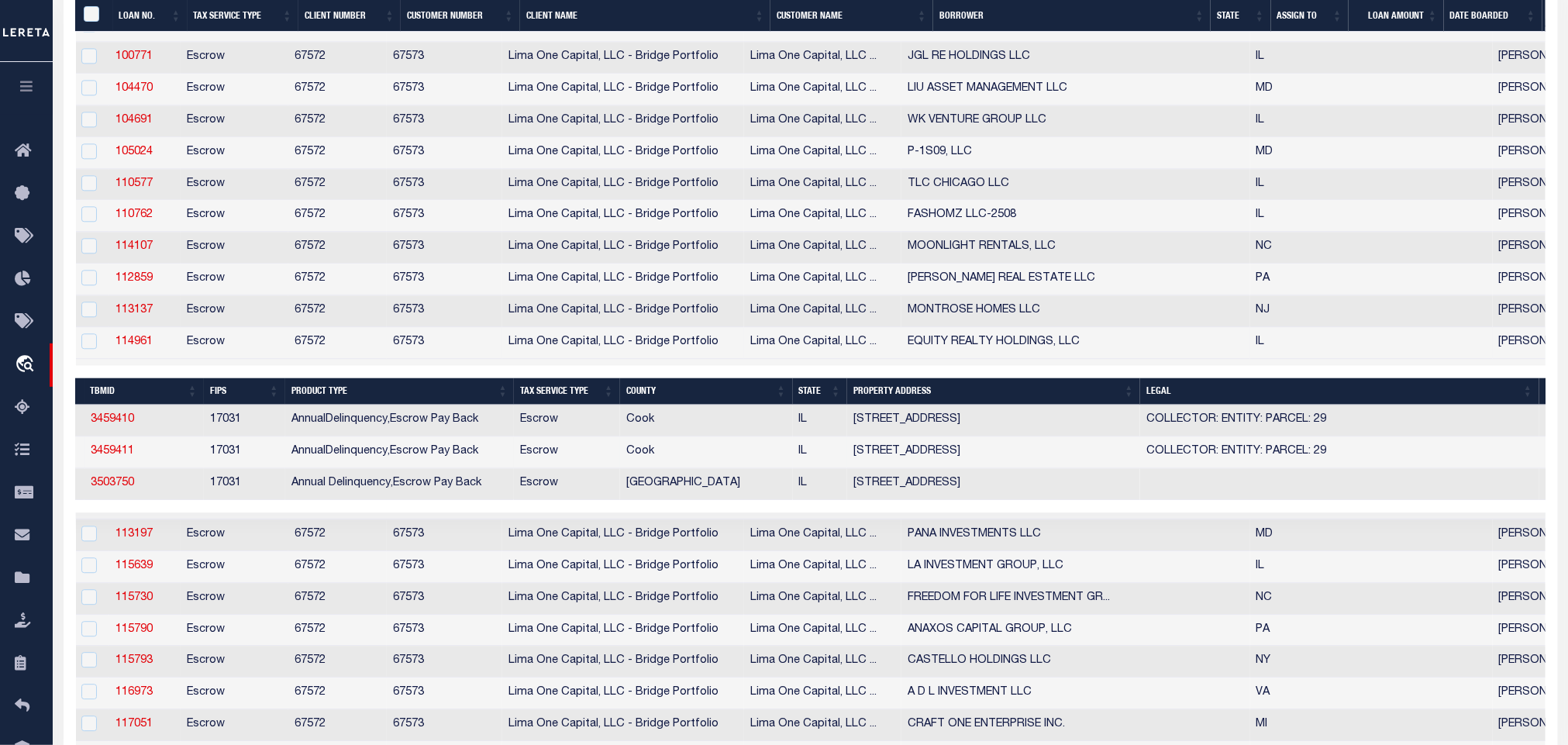
drag, startPoint x: 599, startPoint y: 458, endPoint x: 627, endPoint y: 461, distance: 28.2
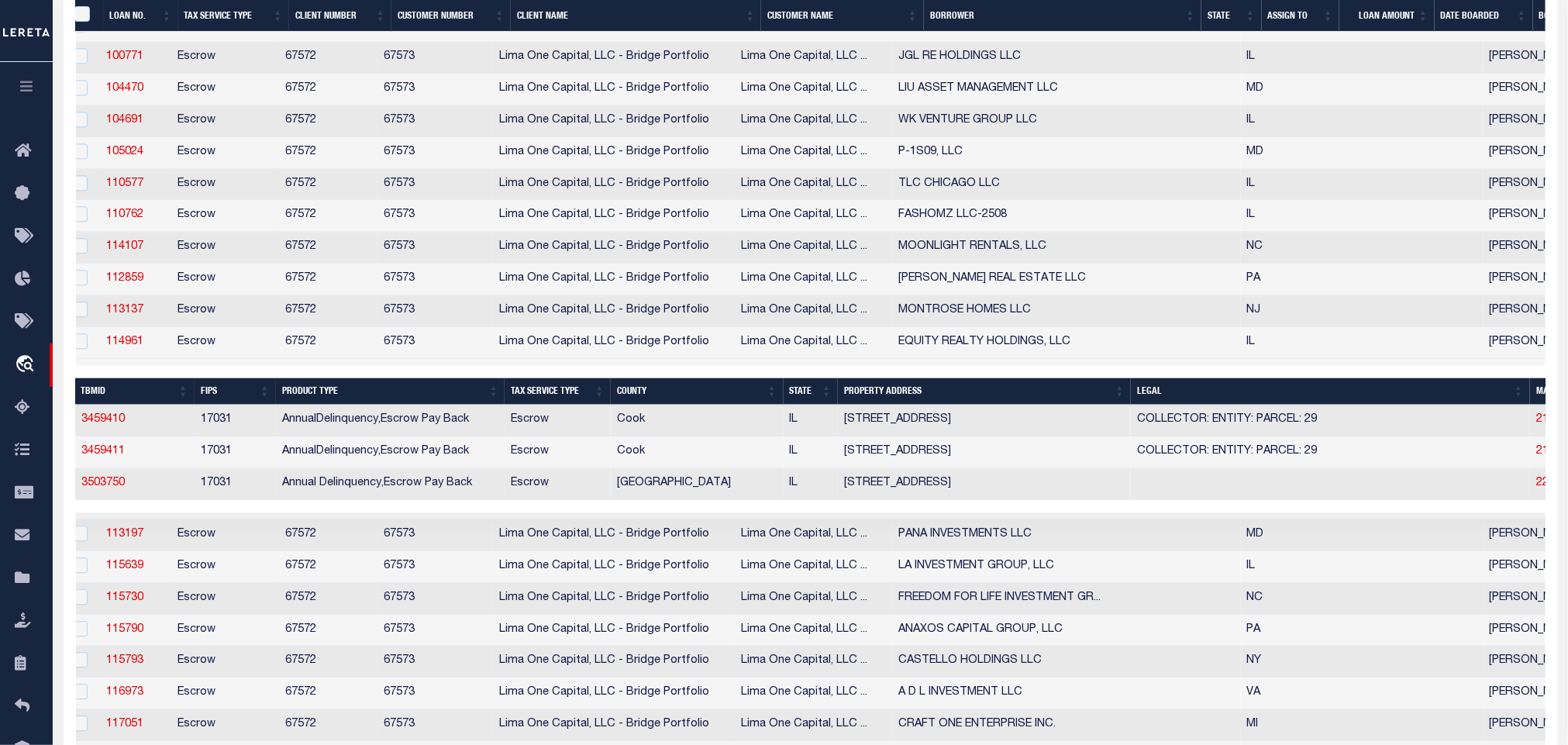
scroll to position [0, 0]
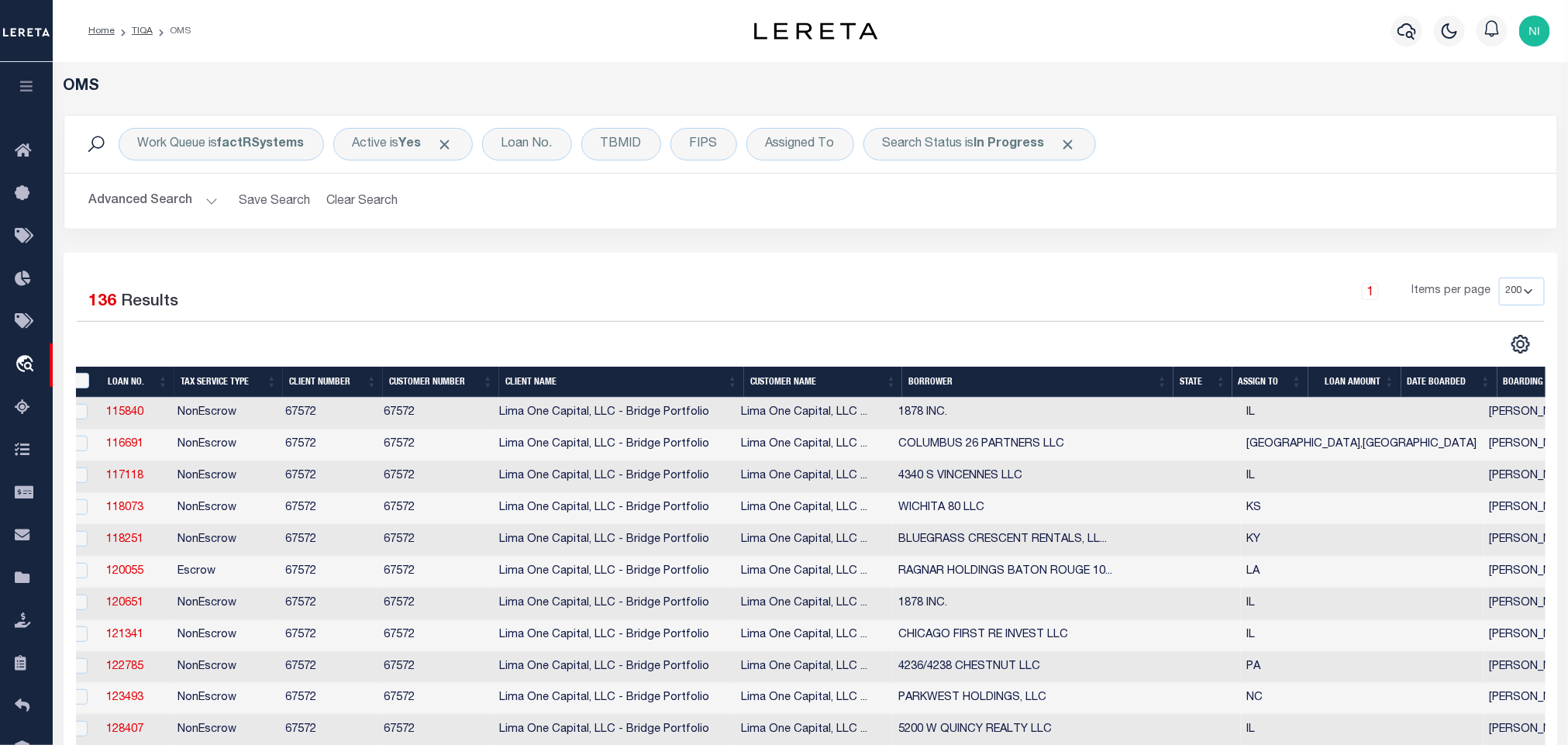
click at [443, 279] on div "1 Items per page 10 25 50 100 200" at bounding box center [997, 299] width 1118 height 43
click at [784, 233] on div "Work Queue is factRSystems Active is Yes Loan No. TBMID FIPS Assigned To Search…" at bounding box center [810, 183] width 1517 height 138
click at [414, 284] on div "1 Selected 136 Results" at bounding box center [251, 299] width 350 height 43
click at [261, 246] on div "Work Queue is factRSystems Active is Yes Loan No. TBMID FIPS Assigned To Search…" at bounding box center [810, 183] width 1517 height 138
